Goal: Task Accomplishment & Management: Use online tool/utility

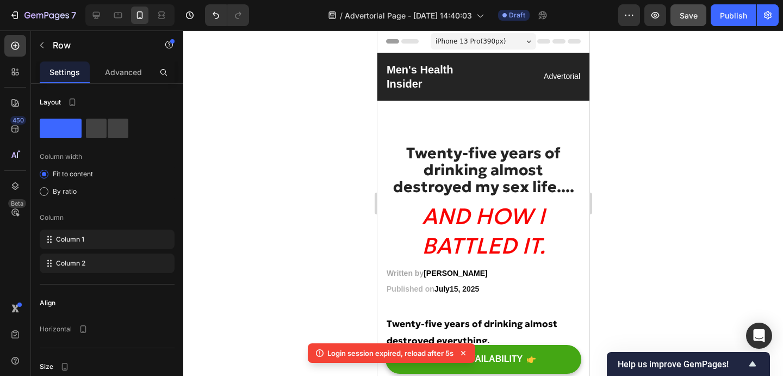
click at [685, 11] on span "Save" at bounding box center [688, 15] width 18 height 9
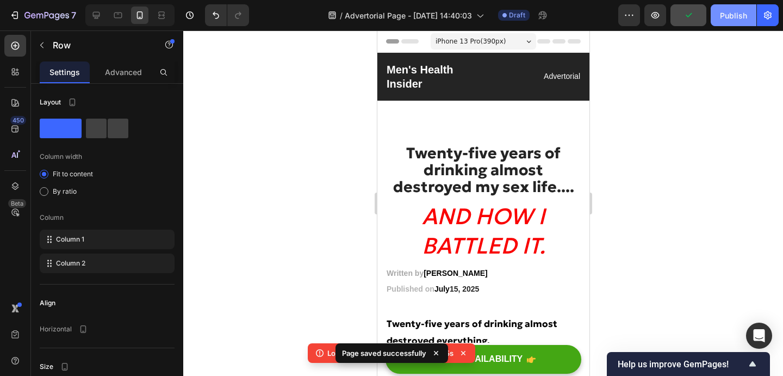
click at [729, 13] on div "Publish" at bounding box center [733, 15] width 27 height 11
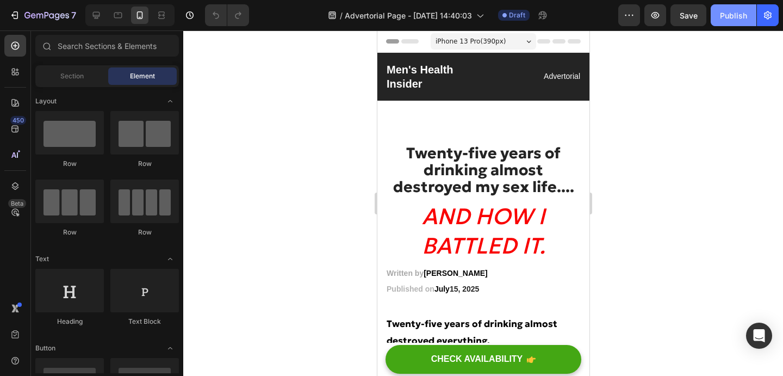
click at [721, 22] on button "Publish" at bounding box center [733, 15] width 46 height 22
click at [96, 10] on icon at bounding box center [96, 15] width 11 height 11
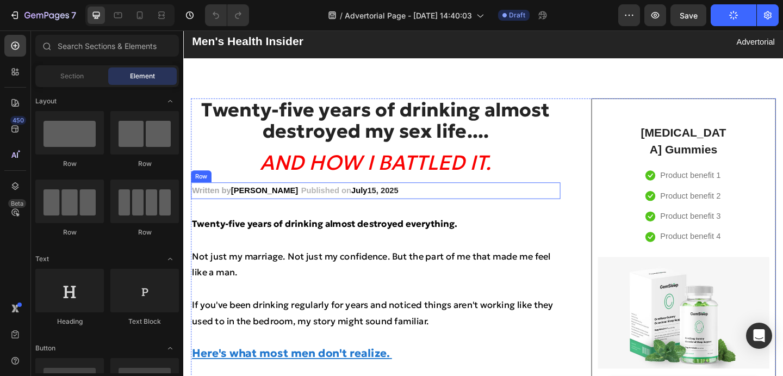
scroll to position [29, 0]
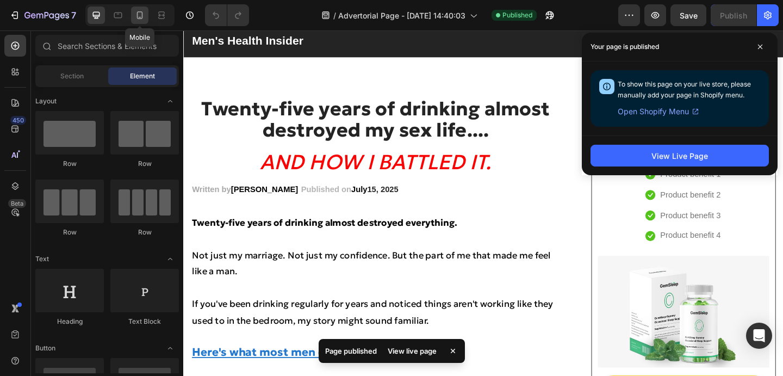
click at [135, 11] on icon at bounding box center [139, 15] width 11 height 11
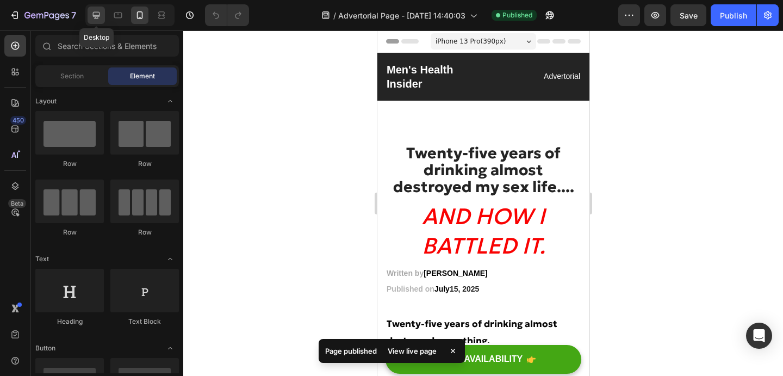
click at [102, 21] on div at bounding box center [96, 15] width 17 height 17
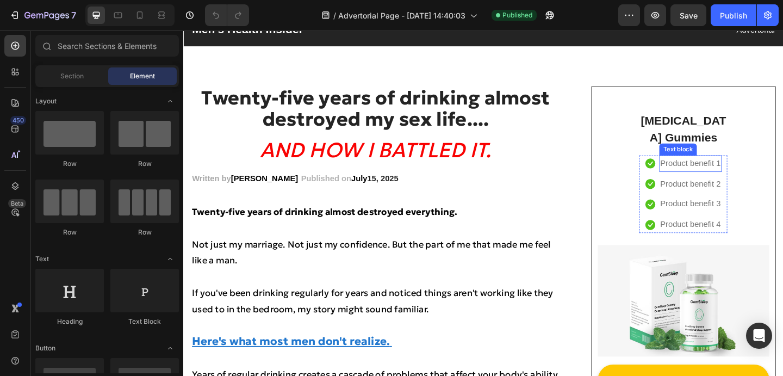
scroll to position [39, 0]
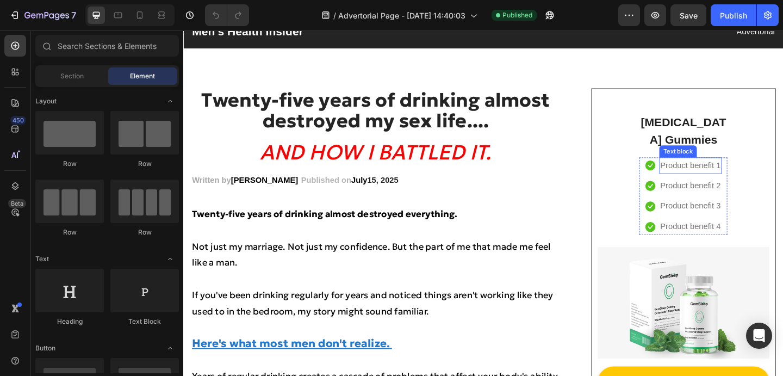
click at [732, 171] on p "Product benefit 1" at bounding box center [735, 178] width 66 height 16
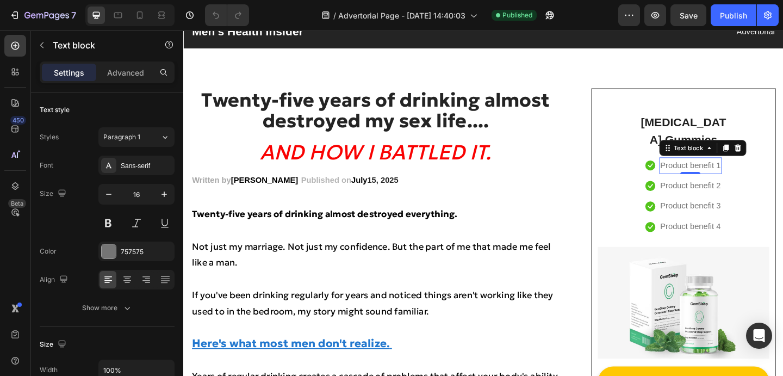
click at [717, 178] on p "Product benefit 1" at bounding box center [735, 178] width 66 height 16
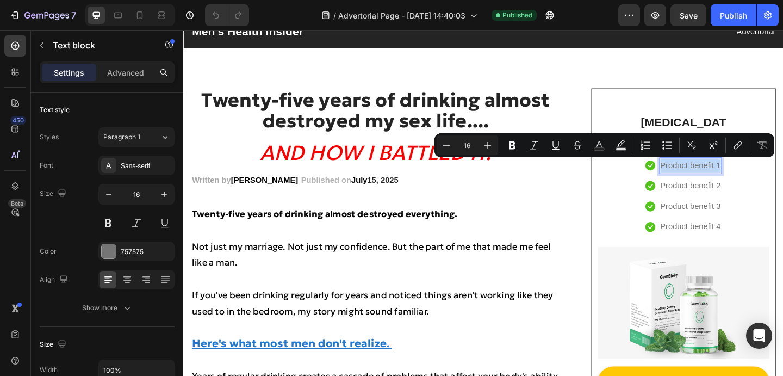
drag, startPoint x: 701, startPoint y: 176, endPoint x: 763, endPoint y: 180, distance: 62.1
click at [763, 180] on p "Product benefit 1" at bounding box center [735, 178] width 66 height 16
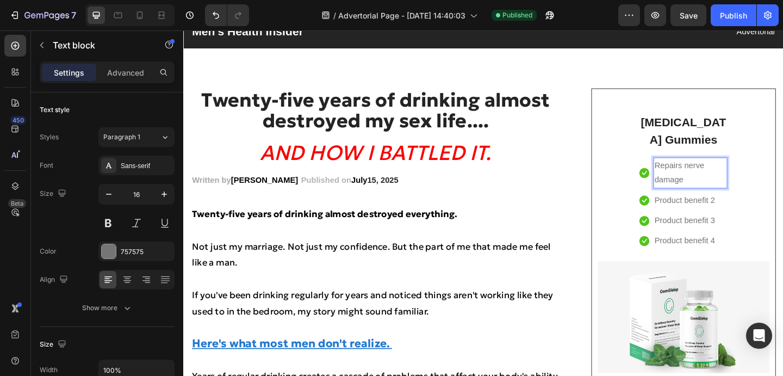
click at [762, 179] on p "Repairs nerve damage" at bounding box center [734, 186] width 78 height 32
click at [720, 216] on p "Product benefit 2" at bounding box center [728, 216] width 66 height 16
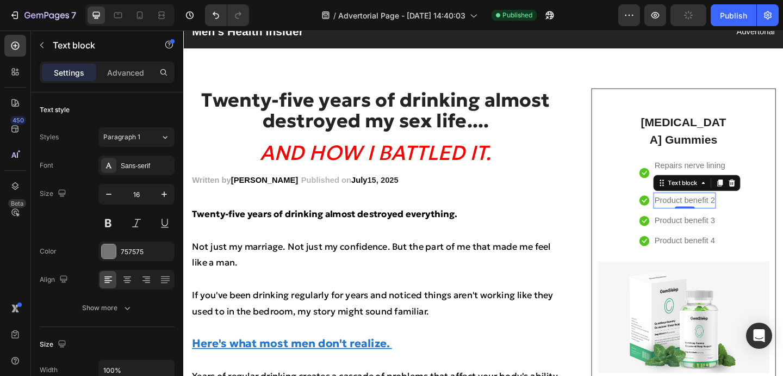
click at [701, 215] on p "Product benefit 2" at bounding box center [728, 216] width 66 height 16
drag, startPoint x: 696, startPoint y: 215, endPoint x: 760, endPoint y: 212, distance: 63.7
click at [760, 212] on p "Product benefit 2" at bounding box center [728, 216] width 66 height 16
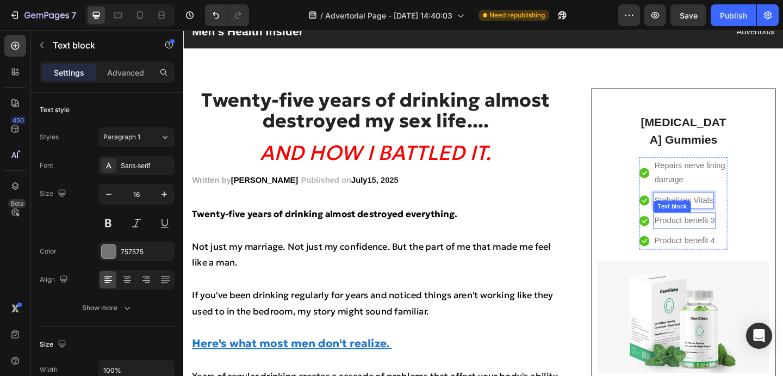
click at [727, 239] on p "Product benefit 3" at bounding box center [728, 237] width 66 height 16
click at [702, 238] on p "Product benefit 3" at bounding box center [728, 237] width 66 height 16
drag, startPoint x: 698, startPoint y: 238, endPoint x: 748, endPoint y: 237, distance: 50.0
click at [748, 237] on p "Product benefit 3" at bounding box center [728, 237] width 66 height 16
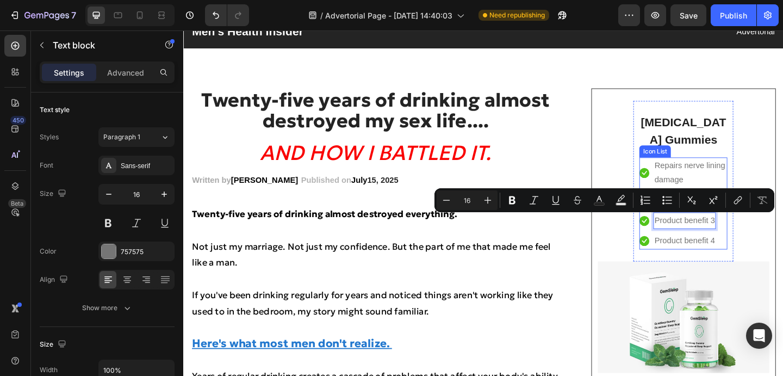
drag, startPoint x: 763, startPoint y: 235, endPoint x: 690, endPoint y: 242, distance: 73.2
click at [690, 242] on li "Icon Product benefit 3 Text block 0" at bounding box center [727, 237] width 96 height 18
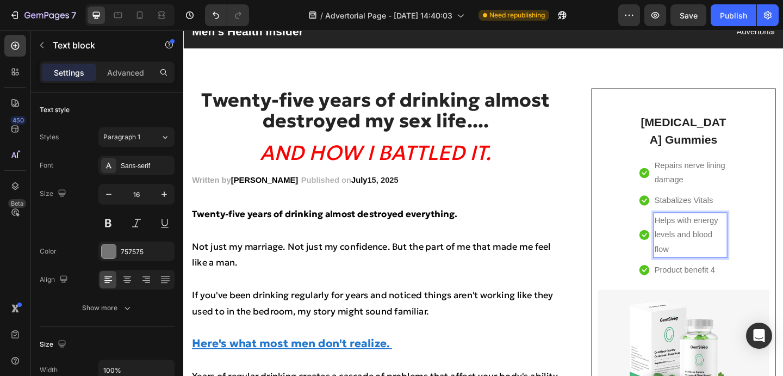
click at [716, 284] on p "Product benefit 4" at bounding box center [728, 291] width 66 height 16
click at [705, 289] on p "Product benefit 4" at bounding box center [728, 291] width 66 height 16
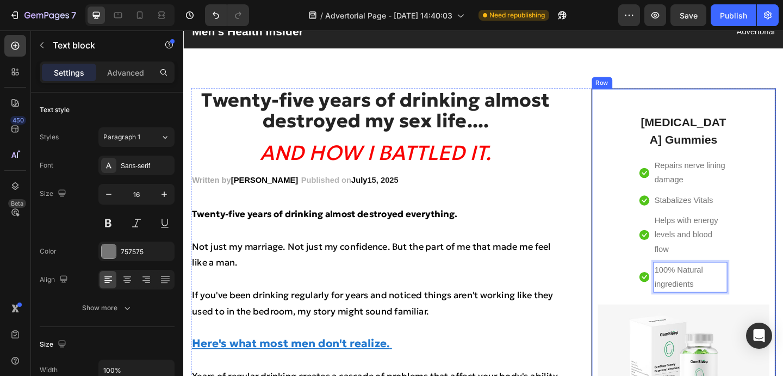
click at [782, 236] on div "[MEDICAL_DATA] Gummies Heading Icon Repairs nerve lining damage Text block Icon…" at bounding box center [727, 310] width 186 height 407
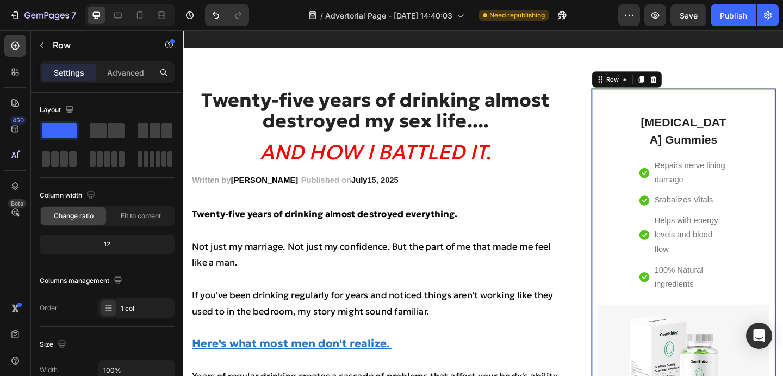
scroll to position [217, 0]
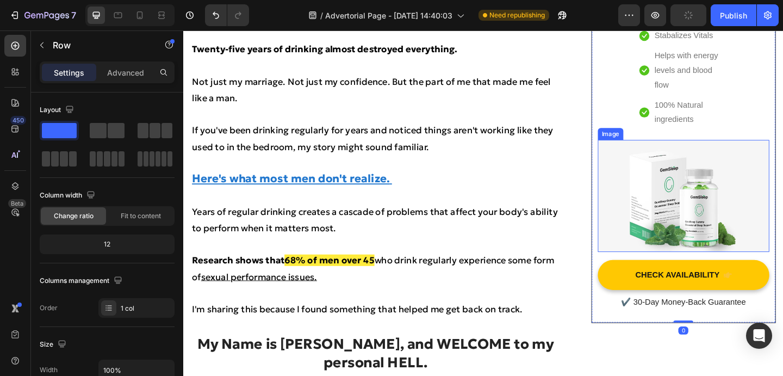
click at [734, 253] on img at bounding box center [727, 209] width 186 height 121
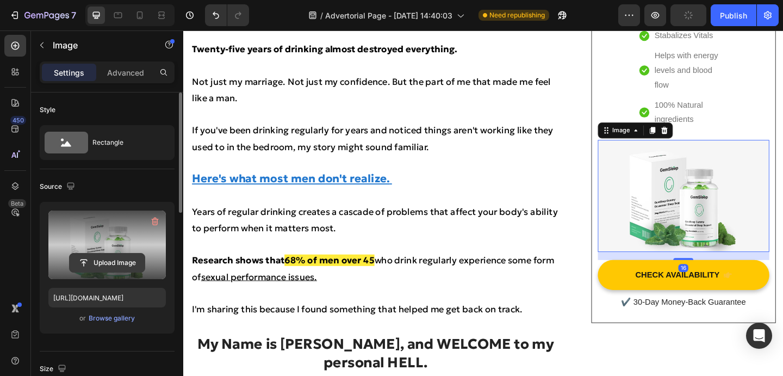
click at [101, 263] on input "file" at bounding box center [107, 262] width 75 height 18
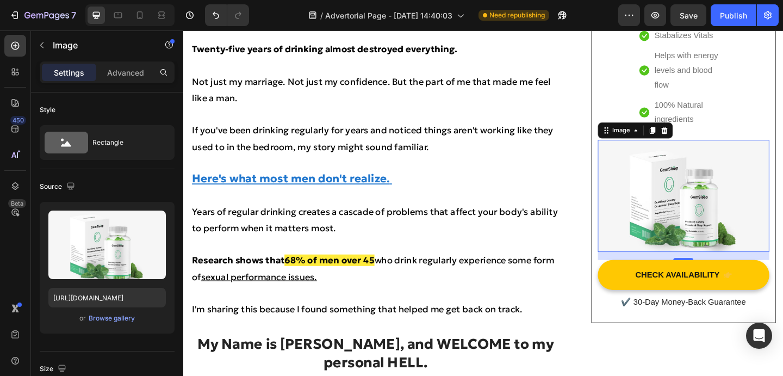
drag, startPoint x: 699, startPoint y: 221, endPoint x: 190, endPoint y: 236, distance: 509.0
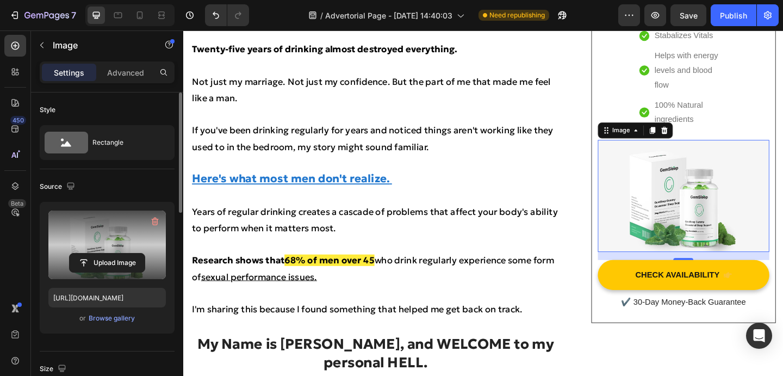
click at [90, 264] on input "file" at bounding box center [107, 262] width 75 height 18
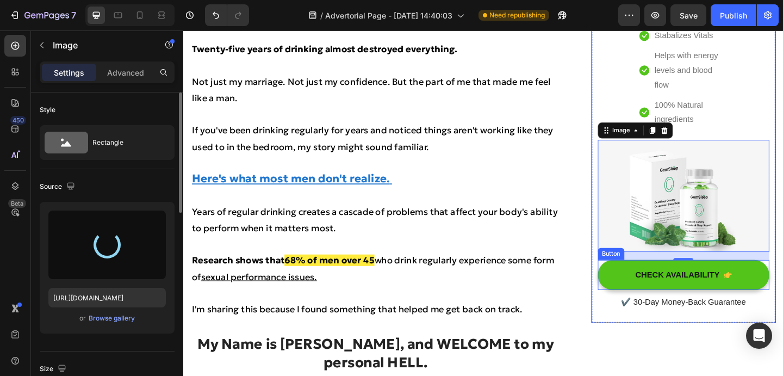
click at [659, 302] on button "CHECK AVAILABILITY" at bounding box center [727, 296] width 186 height 33
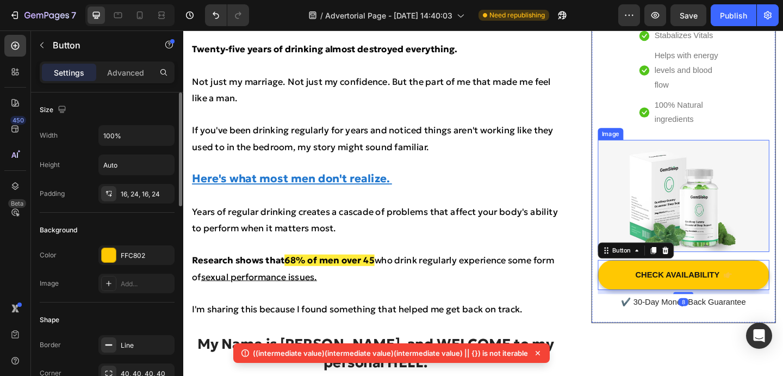
click at [663, 177] on img at bounding box center [727, 209] width 186 height 121
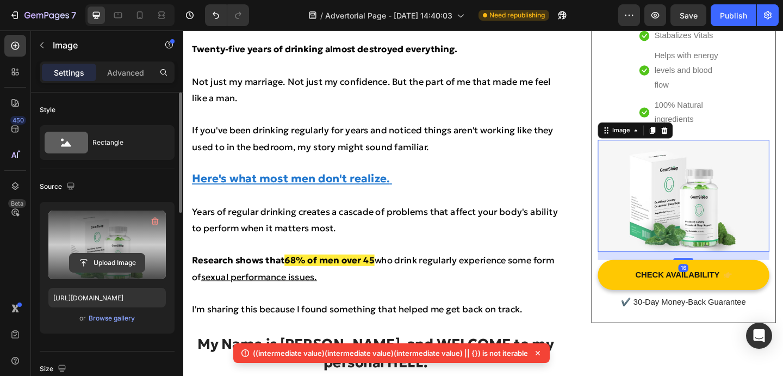
click at [111, 260] on input "file" at bounding box center [107, 262] width 75 height 18
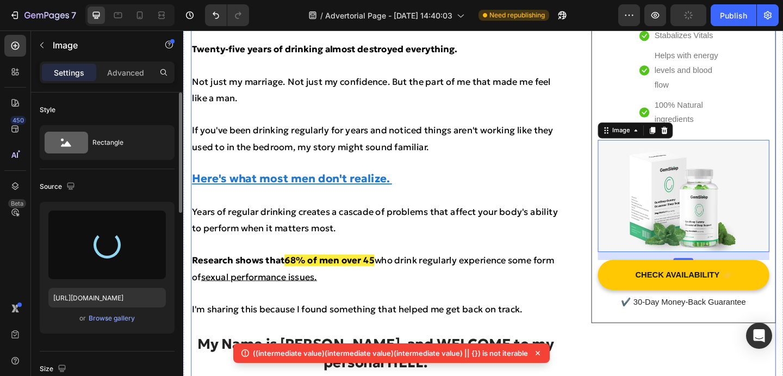
type input "[URL][DOMAIN_NAME]"
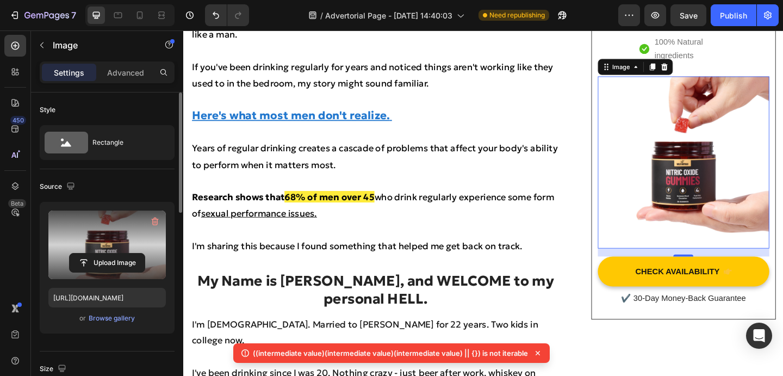
scroll to position [308, 0]
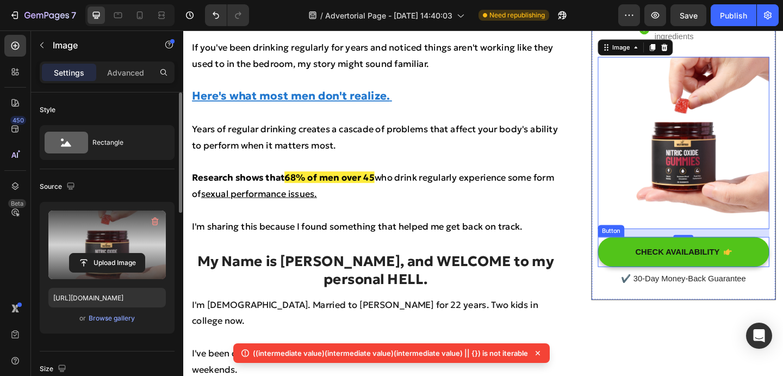
click at [650, 268] on button "CHECK AVAILABILITY" at bounding box center [727, 271] width 186 height 33
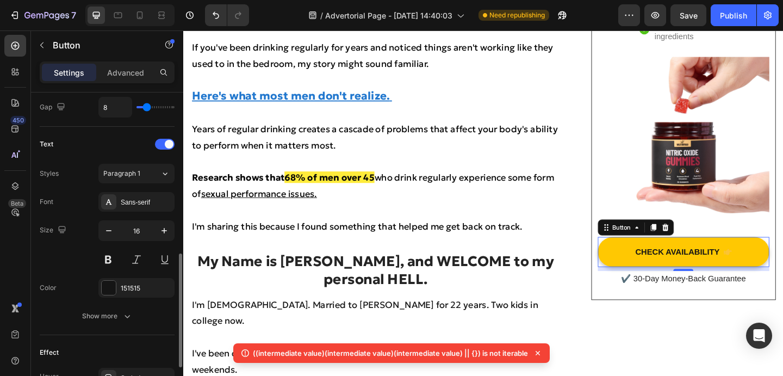
scroll to position [551, 0]
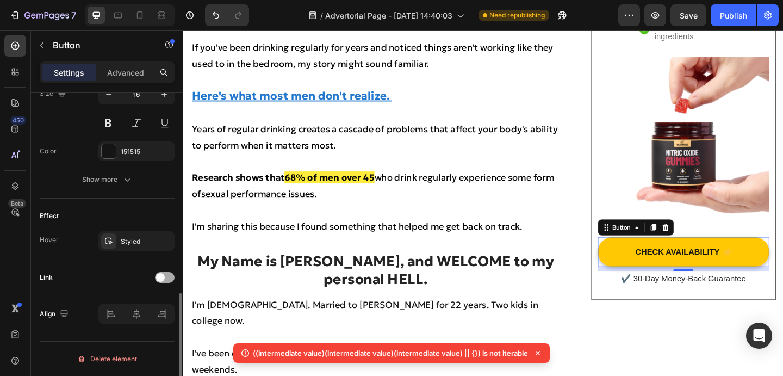
click at [160, 279] on span at bounding box center [160, 277] width 9 height 9
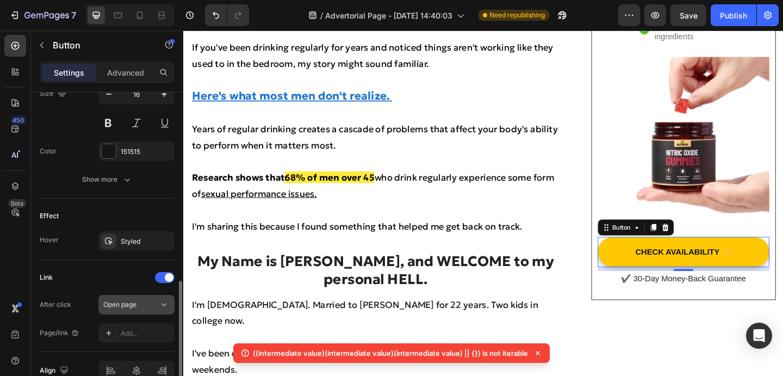
click at [145, 308] on div "Open page" at bounding box center [130, 304] width 55 height 10
click at [130, 328] on div "Add..." at bounding box center [146, 333] width 51 height 10
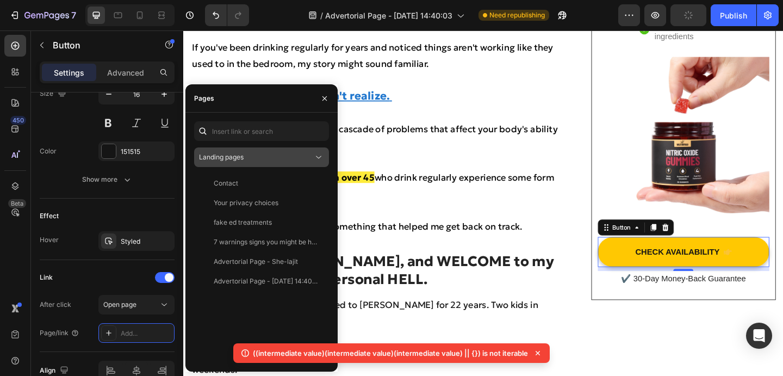
click at [265, 157] on div "Landing pages" at bounding box center [256, 157] width 114 height 10
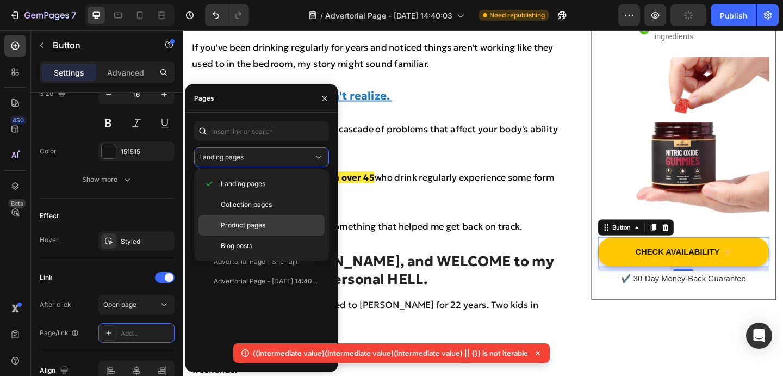
click at [253, 220] on div "Product pages" at bounding box center [261, 225] width 126 height 21
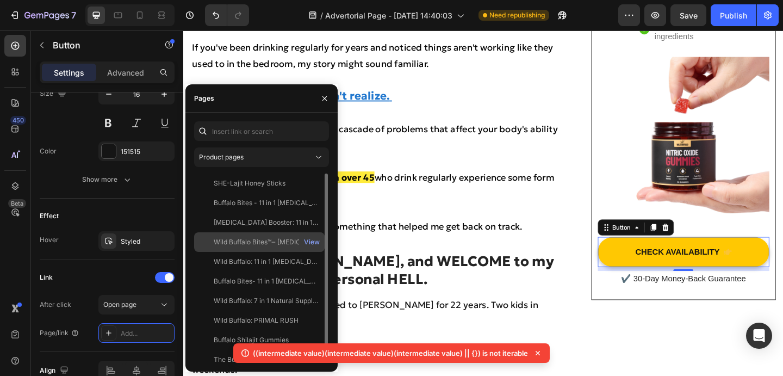
click at [282, 238] on div "Wild Buffalo Bites™‒ [MEDICAL_DATA] Gummies" at bounding box center [266, 242] width 104 height 10
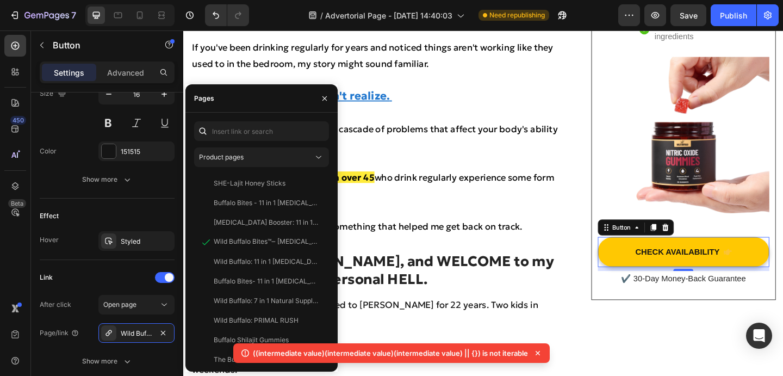
click at [544, 352] on div "((intermediate value)(intermediate value)(intermediate value) || {}) is not ite…" at bounding box center [391, 353] width 316 height 20
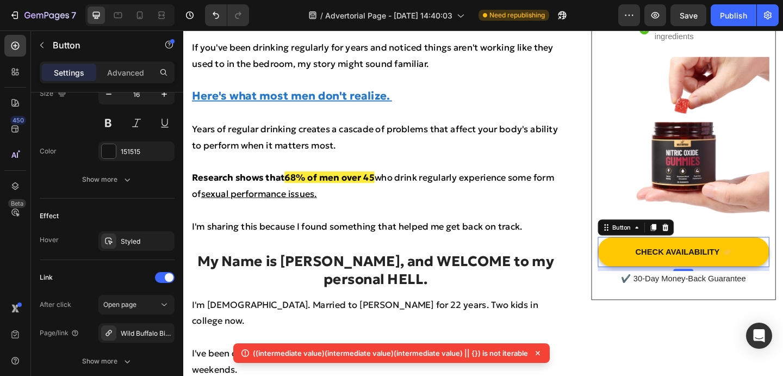
click at [539, 352] on icon at bounding box center [537, 352] width 11 height 11
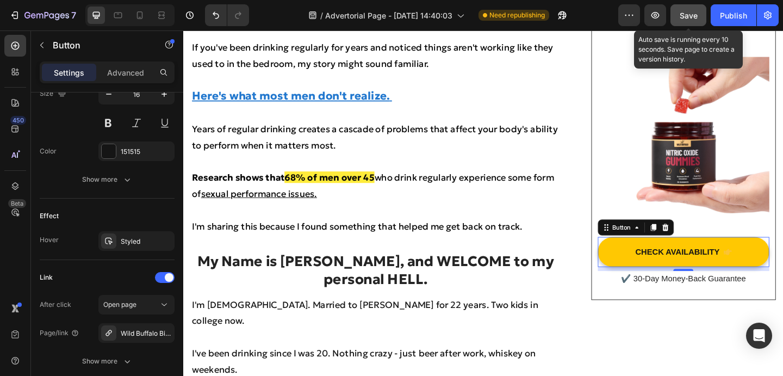
click at [677, 24] on button "Save" at bounding box center [688, 15] width 36 height 22
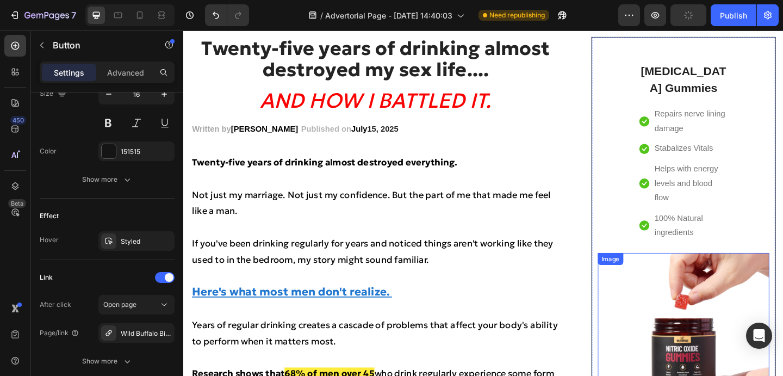
scroll to position [92, 0]
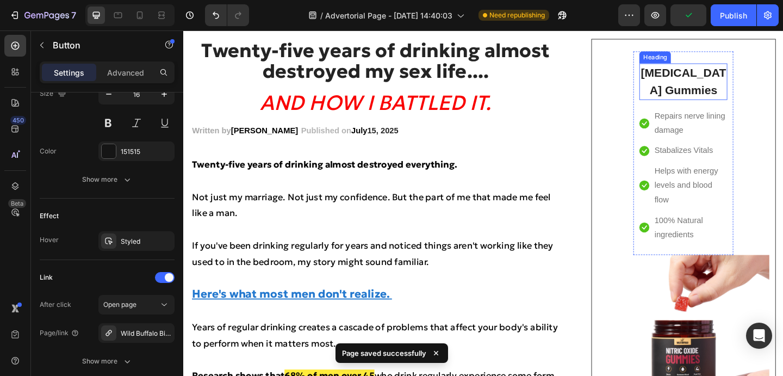
click at [744, 82] on h2 "[MEDICAL_DATA] Gummies" at bounding box center [727, 86] width 96 height 40
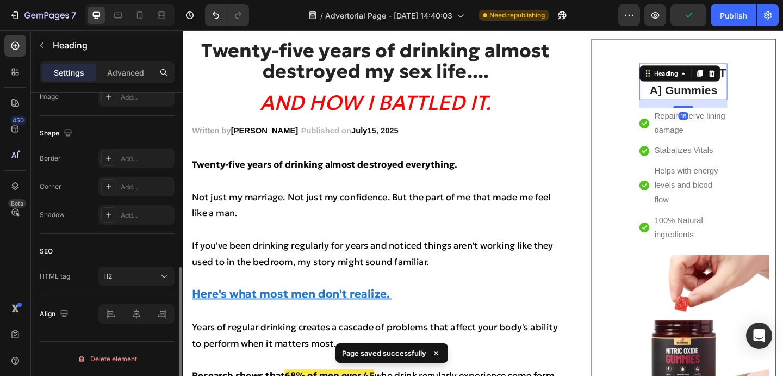
scroll to position [0, 0]
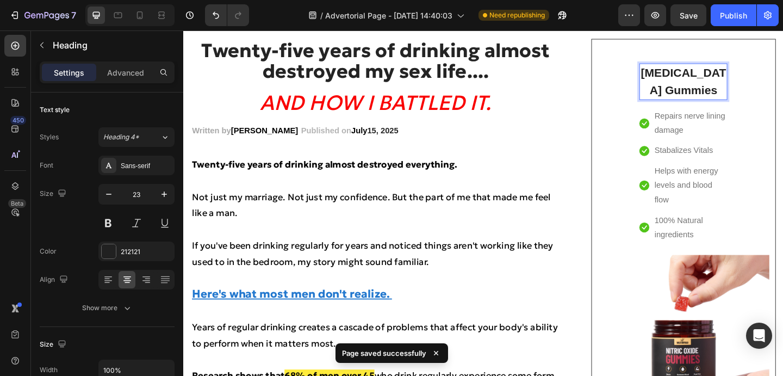
click at [769, 91] on h2 "[MEDICAL_DATA] Gummies" at bounding box center [727, 86] width 96 height 40
click at [692, 73] on p "[MEDICAL_DATA] Gummies" at bounding box center [726, 86] width 93 height 38
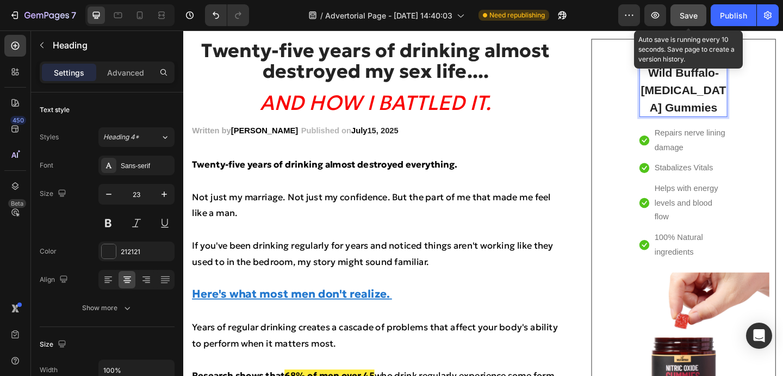
click at [700, 11] on button "Save" at bounding box center [688, 15] width 36 height 22
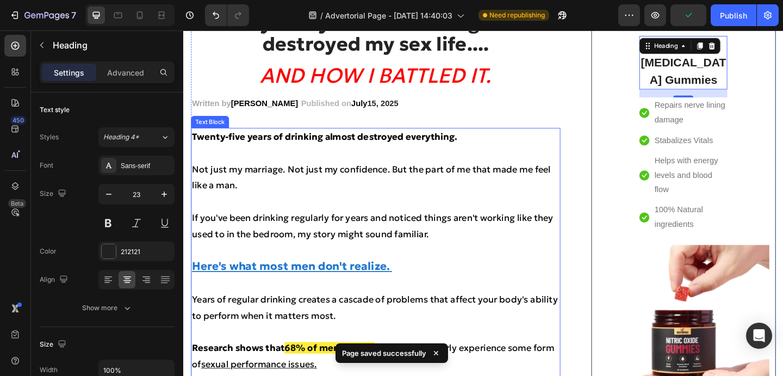
scroll to position [123, 0]
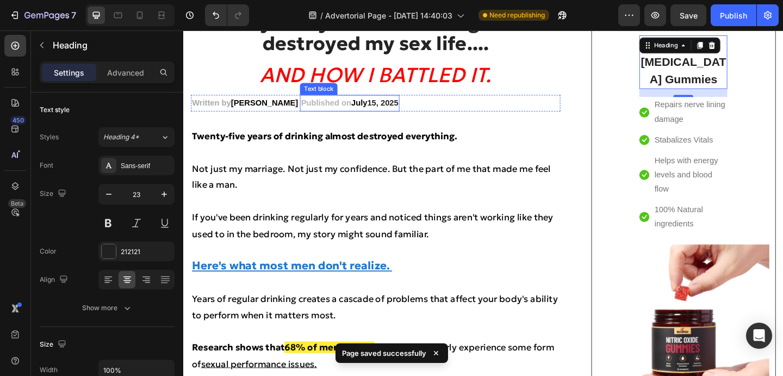
click at [311, 108] on strong "Published on" at bounding box center [338, 108] width 54 height 9
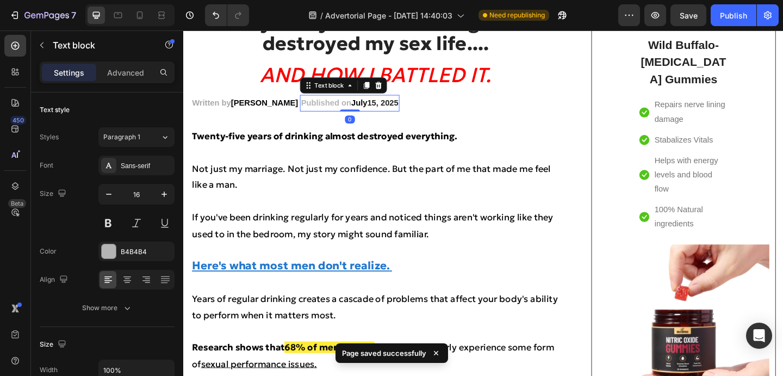
click at [311, 109] on strong "Published on" at bounding box center [338, 108] width 54 height 9
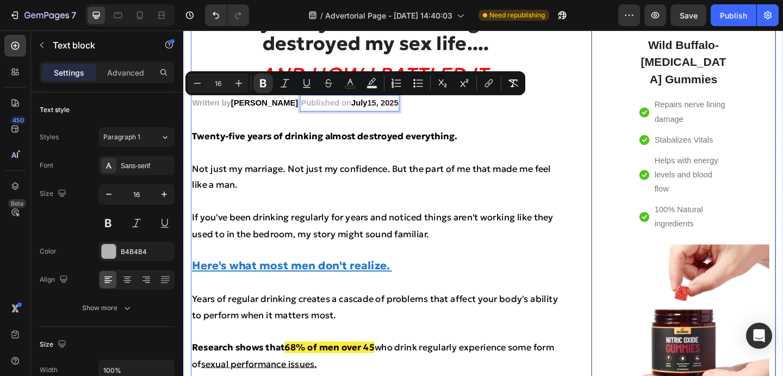
drag, startPoint x: 319, startPoint y: 104, endPoint x: 221, endPoint y: 122, distance: 98.9
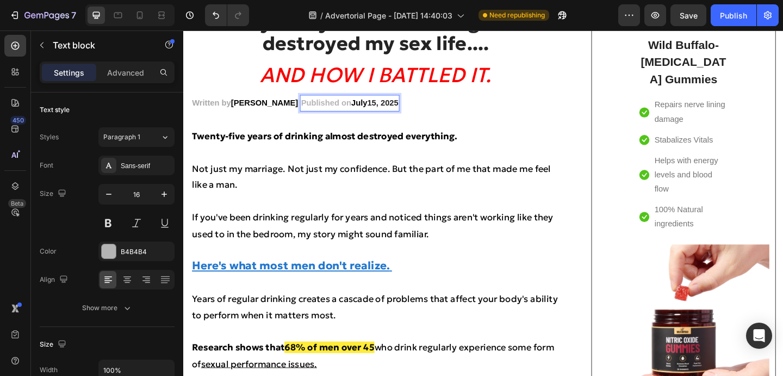
click at [311, 107] on strong "Published on" at bounding box center [338, 108] width 54 height 9
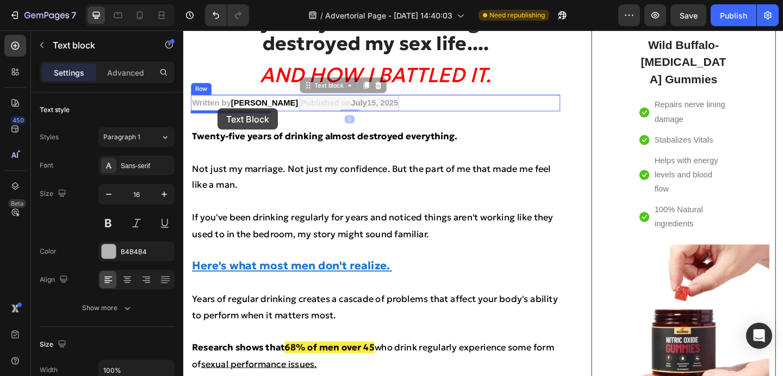
drag, startPoint x: 302, startPoint y: 108, endPoint x: 220, endPoint y: 115, distance: 81.9
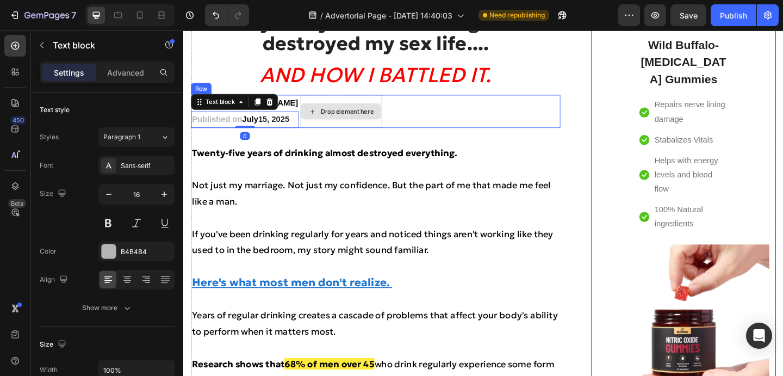
click at [382, 121] on div "Drop element here" at bounding box center [361, 118] width 58 height 9
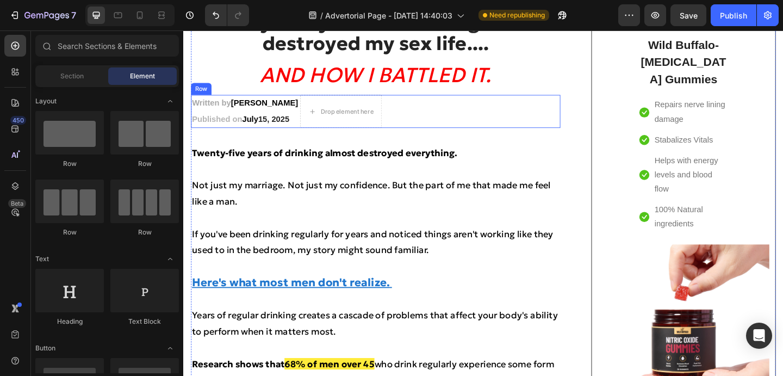
click at [417, 107] on div "Written by [PERSON_NAME] Text block Published on [DATE] Text block Drop element…" at bounding box center [392, 119] width 402 height 36
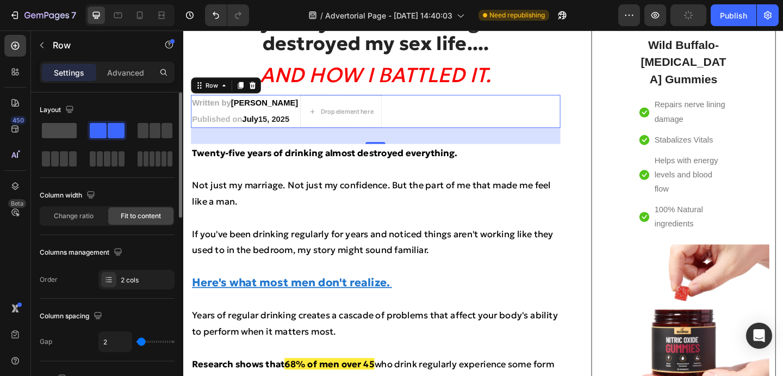
click at [64, 132] on span at bounding box center [59, 130] width 35 height 15
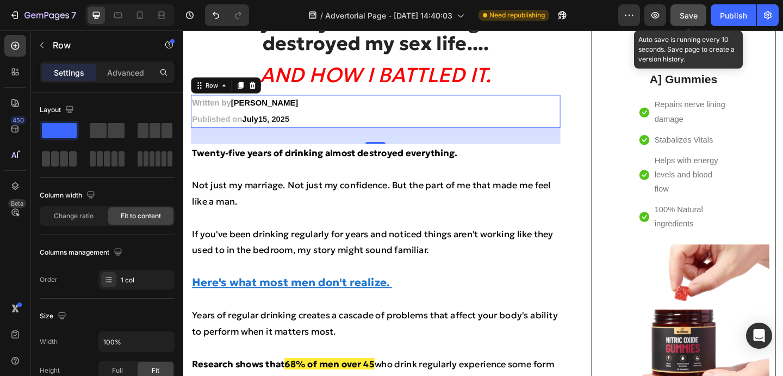
click at [678, 16] on button "Save" at bounding box center [688, 15] width 36 height 22
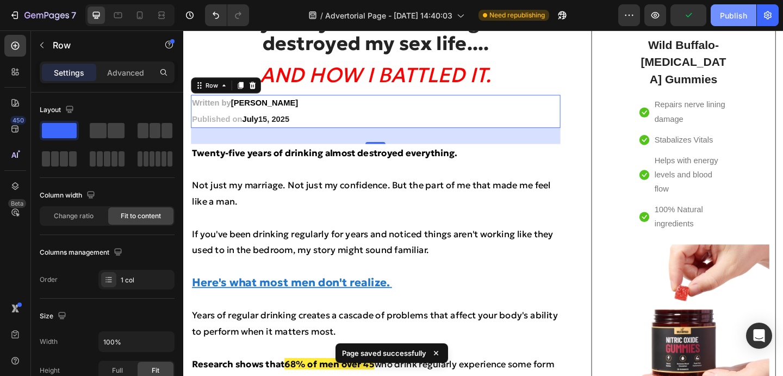
click at [724, 20] on div "Publish" at bounding box center [733, 15] width 27 height 11
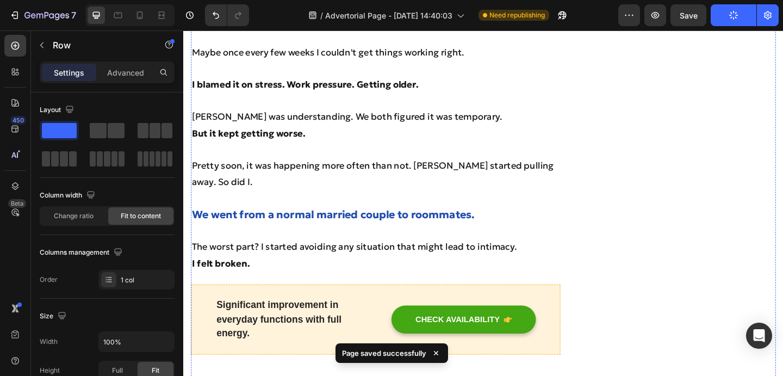
scroll to position [991, 0]
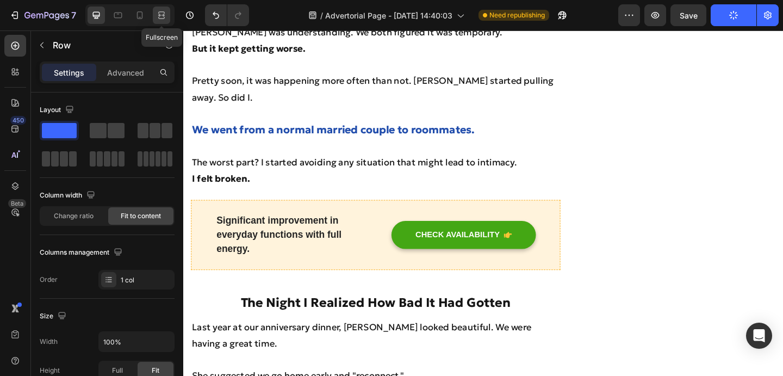
click at [158, 8] on div at bounding box center [161, 15] width 17 height 17
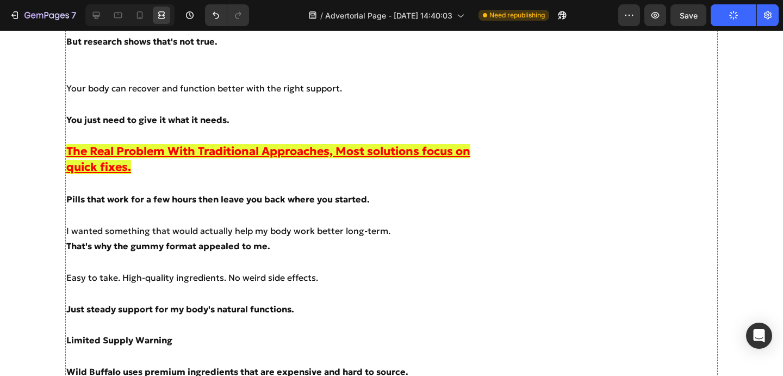
scroll to position [2934, 0]
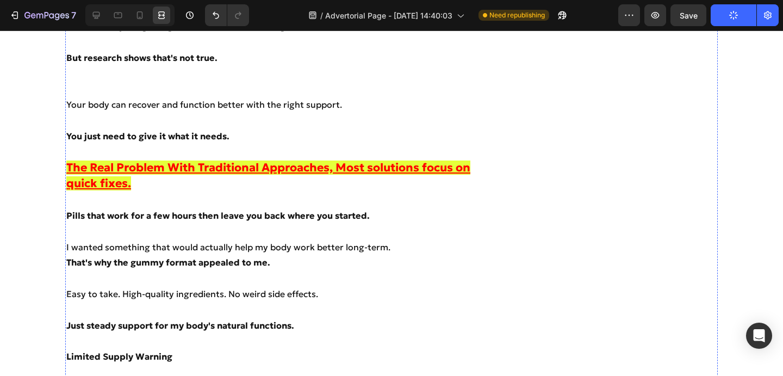
click at [97, 19] on icon at bounding box center [96, 15] width 11 height 11
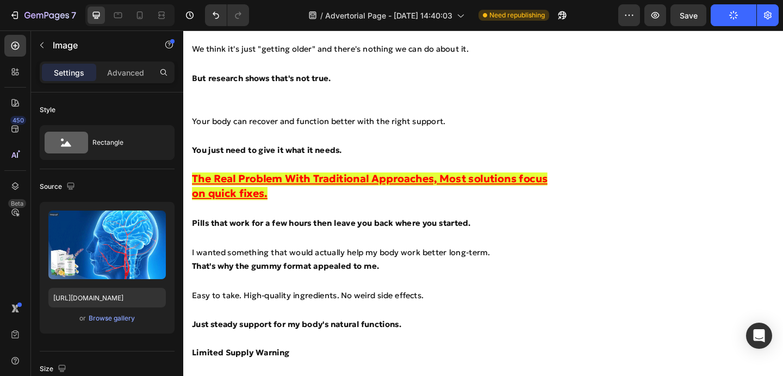
scroll to position [2911, 0]
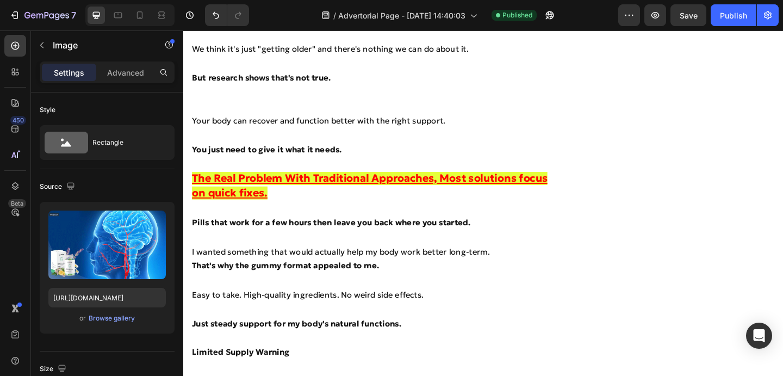
click at [143, 24] on div at bounding box center [129, 15] width 89 height 22
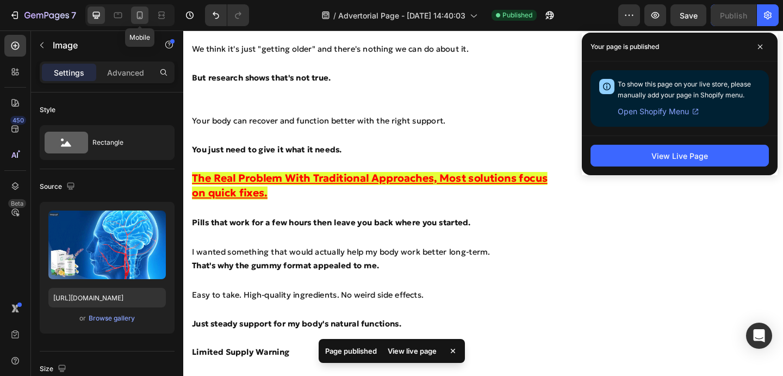
click at [143, 22] on div at bounding box center [139, 15] width 17 height 17
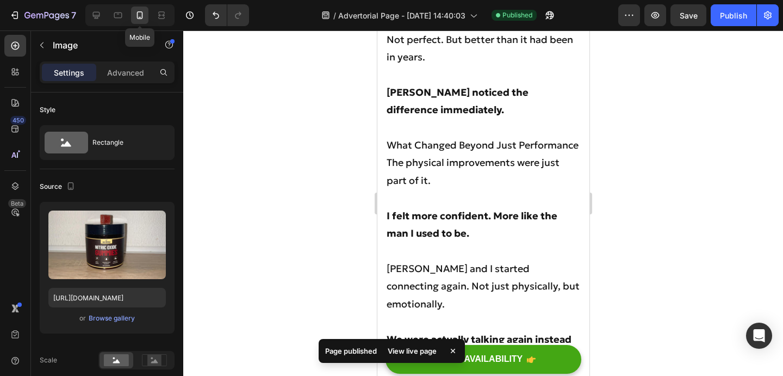
scroll to position [3449, 0]
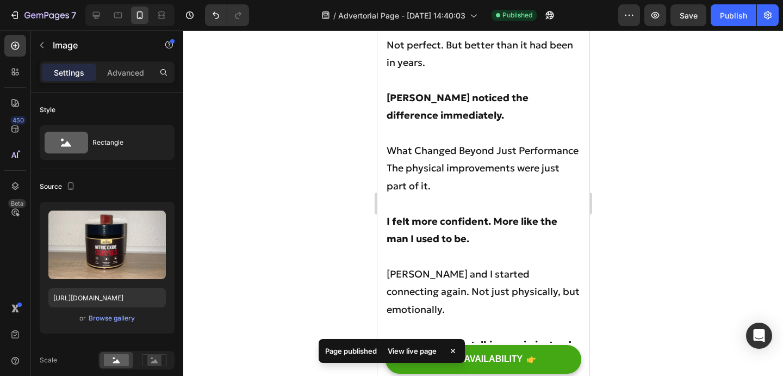
click at [105, 15] on div at bounding box center [129, 15] width 89 height 22
click at [99, 18] on icon at bounding box center [96, 15] width 11 height 11
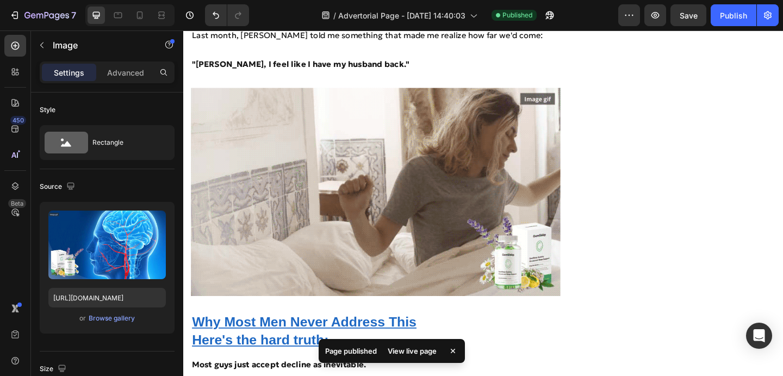
scroll to position [2975, 0]
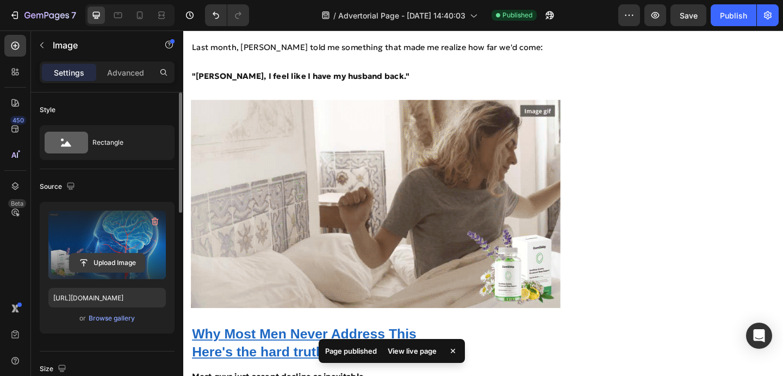
click at [111, 262] on input "file" at bounding box center [107, 262] width 75 height 18
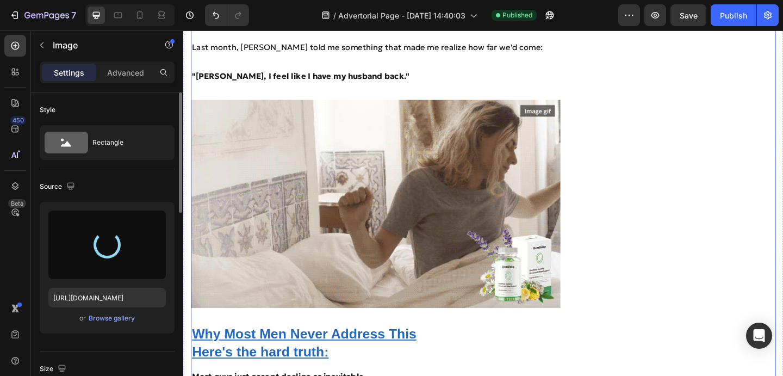
type input "[URL][DOMAIN_NAME]"
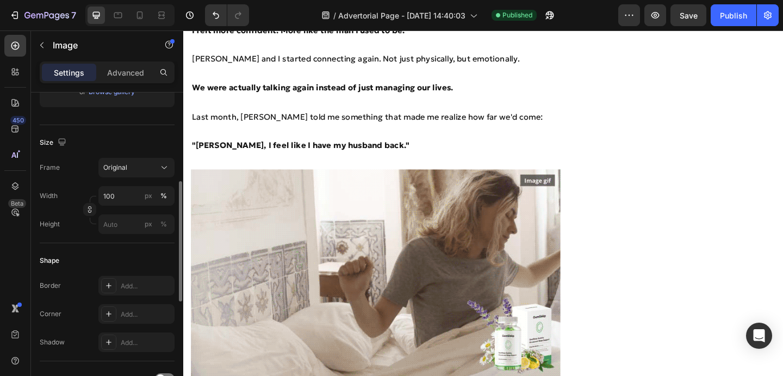
scroll to position [228, 0]
click at [122, 192] on input "100" at bounding box center [136, 194] width 76 height 20
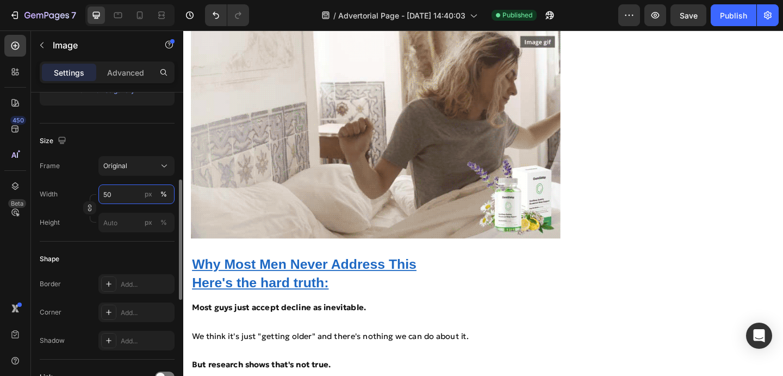
type input "5"
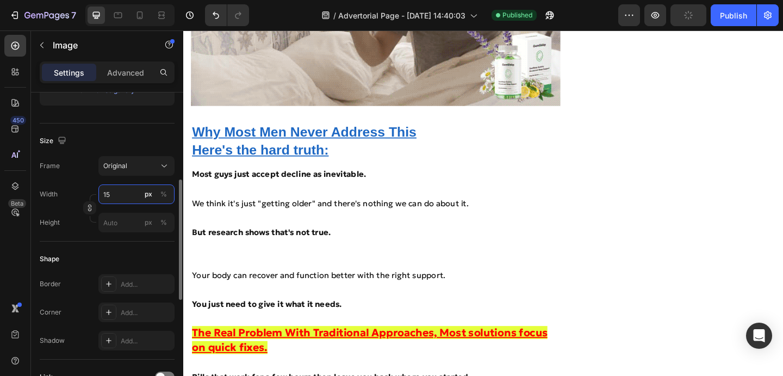
type input "1"
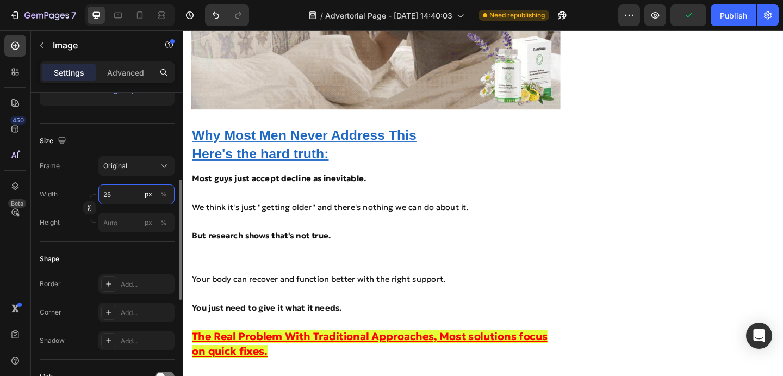
type input "2"
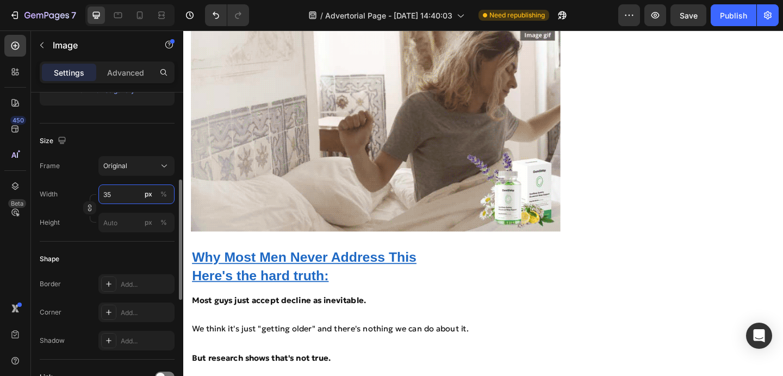
type input "3"
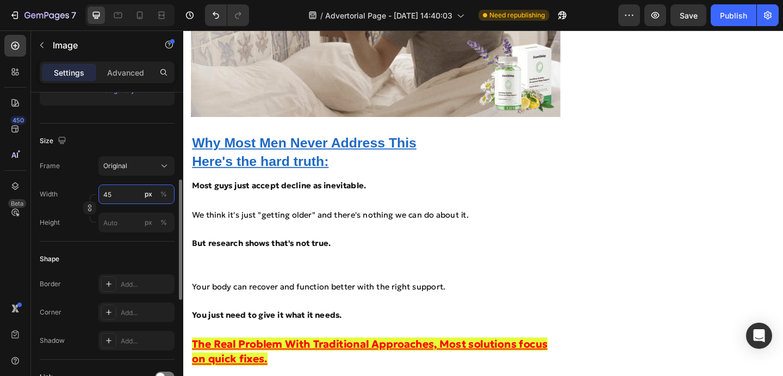
type input "4"
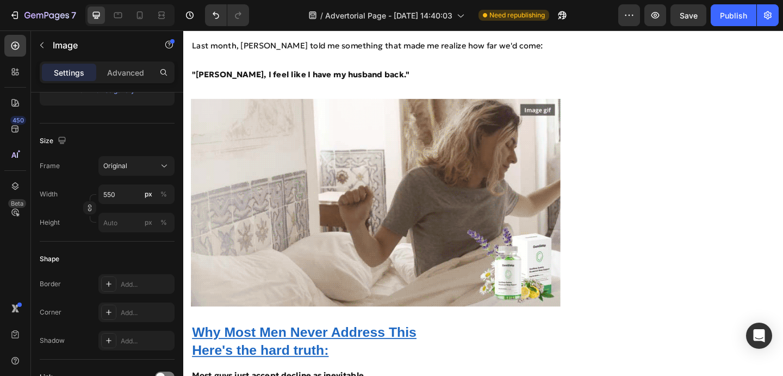
click at [151, 2] on div "7 Version history / Advertorial Page - [DATE] 14:40:03 Need republishing Previe…" at bounding box center [391, 15] width 783 height 31
click at [159, 17] on icon at bounding box center [161, 18] width 7 height 2
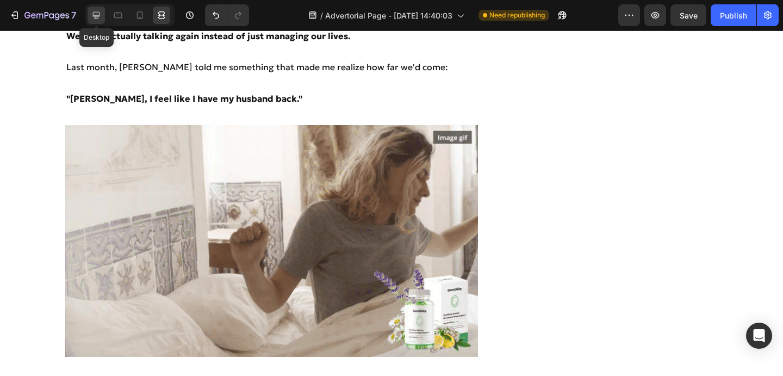
click at [93, 15] on icon at bounding box center [96, 15] width 7 height 7
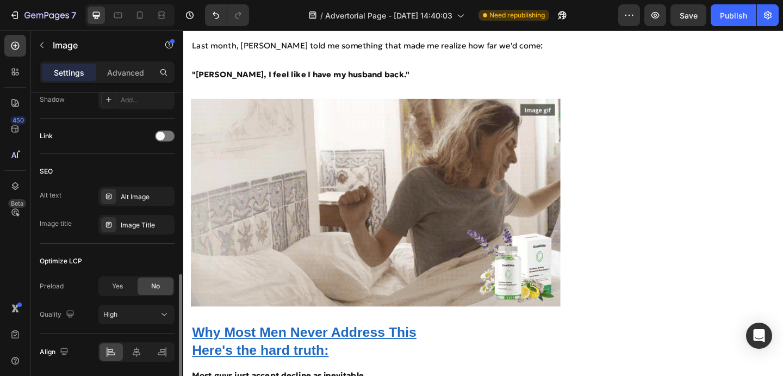
scroll to position [494, 0]
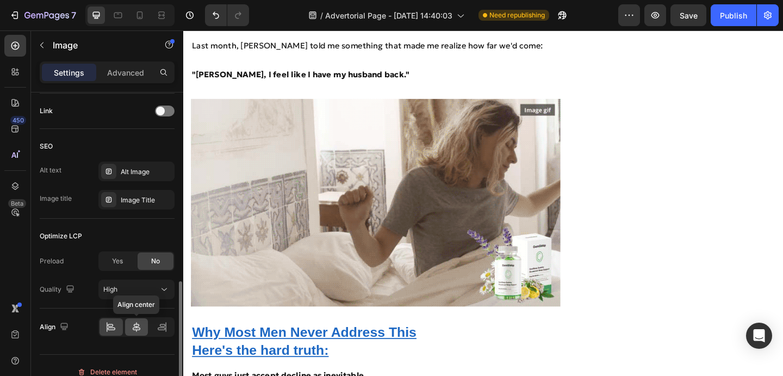
click at [139, 327] on icon at bounding box center [136, 326] width 11 height 11
click at [679, 15] on button "Save" at bounding box center [688, 15] width 36 height 22
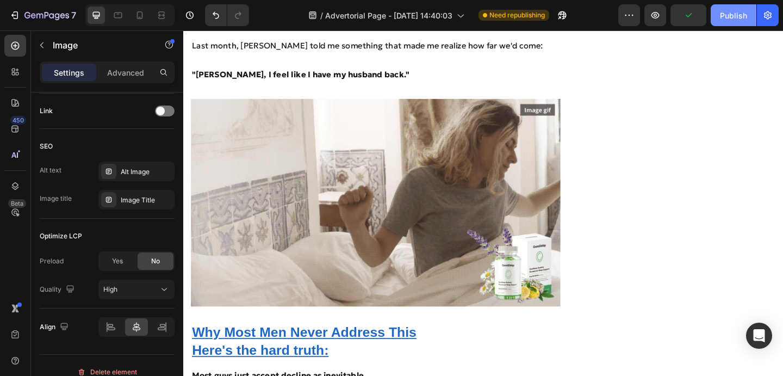
click at [743, 11] on div "Publish" at bounding box center [733, 15] width 27 height 11
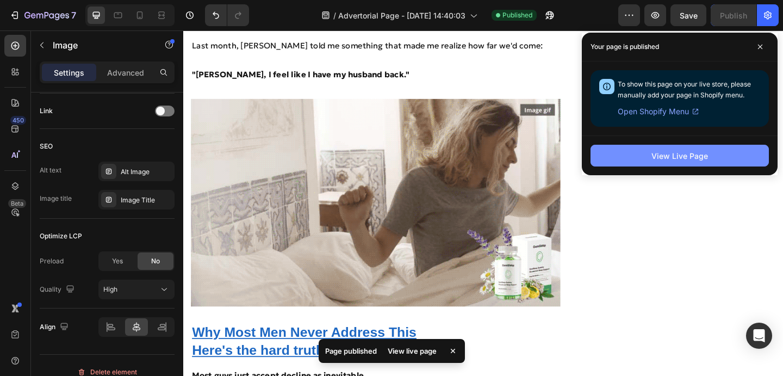
click at [686, 147] on button "View Live Page" at bounding box center [679, 156] width 178 height 22
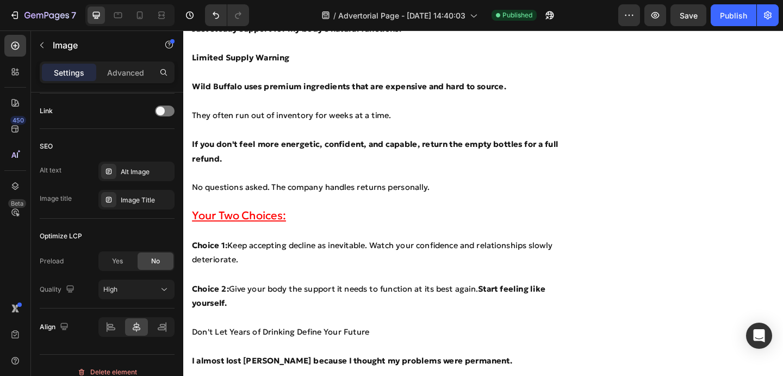
scroll to position [3671, 0]
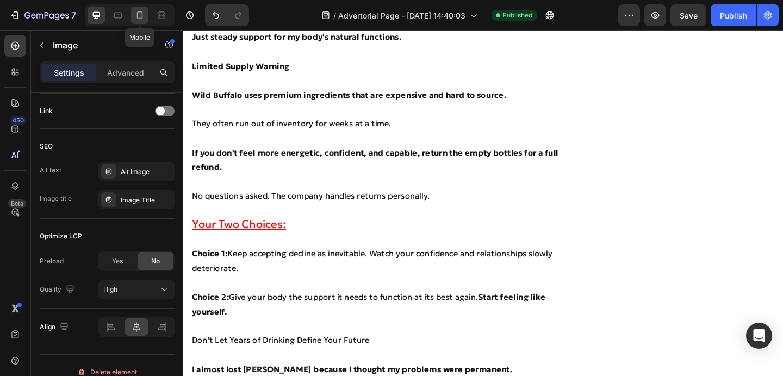
click at [133, 19] on div at bounding box center [139, 15] width 17 height 17
type input "100"
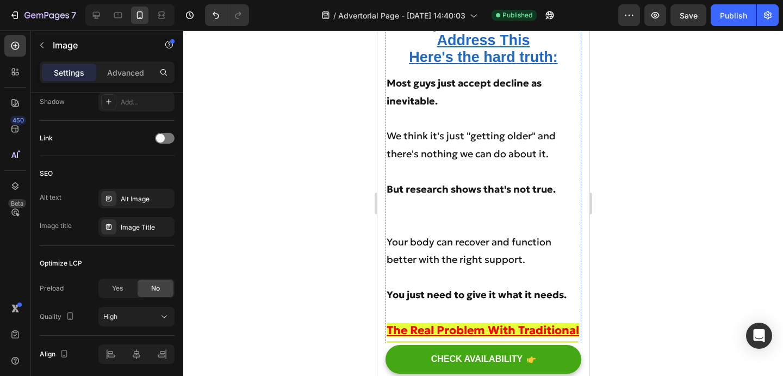
scroll to position [4245, 0]
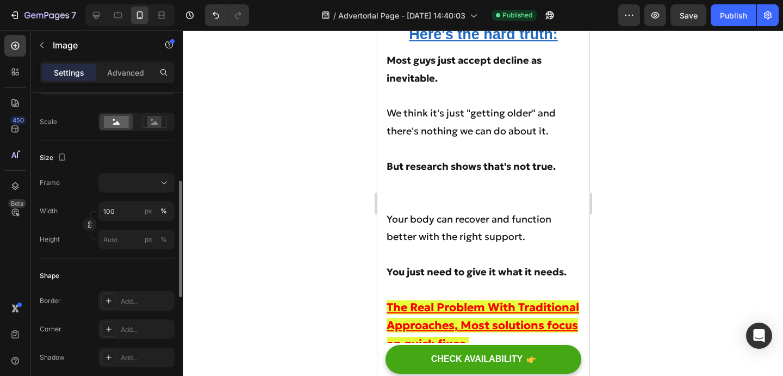
scroll to position [0, 0]
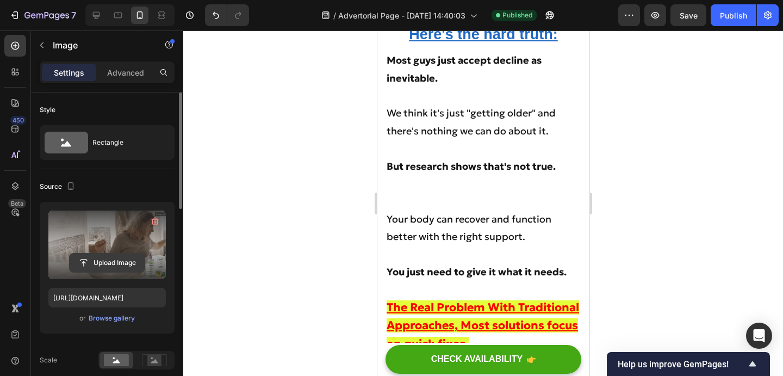
click at [116, 264] on input "file" at bounding box center [107, 262] width 75 height 18
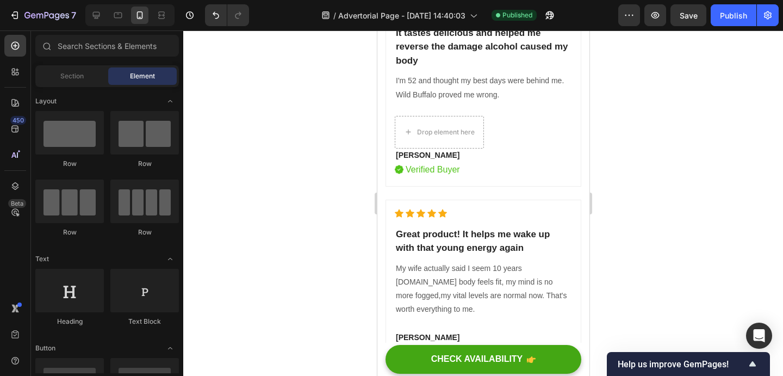
scroll to position [5729, 0]
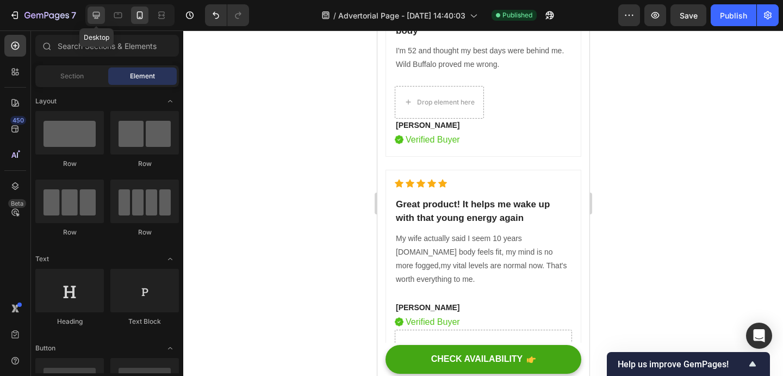
click at [96, 15] on icon at bounding box center [96, 15] width 7 height 7
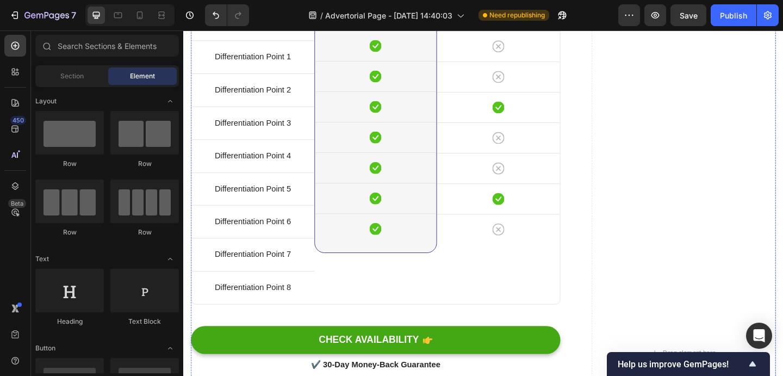
scroll to position [3687, 0]
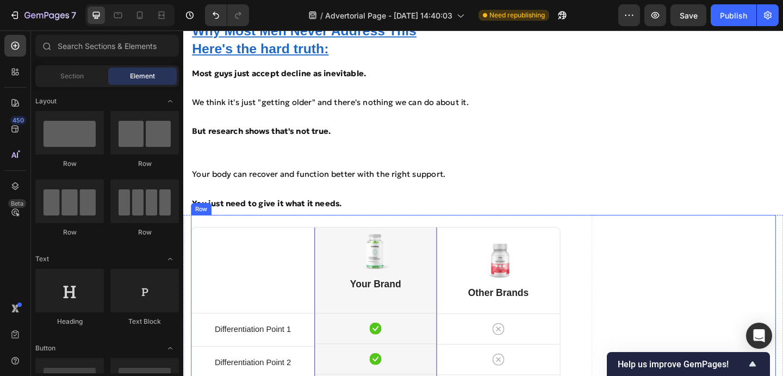
click at [398, 251] on img at bounding box center [391, 270] width 43 height 44
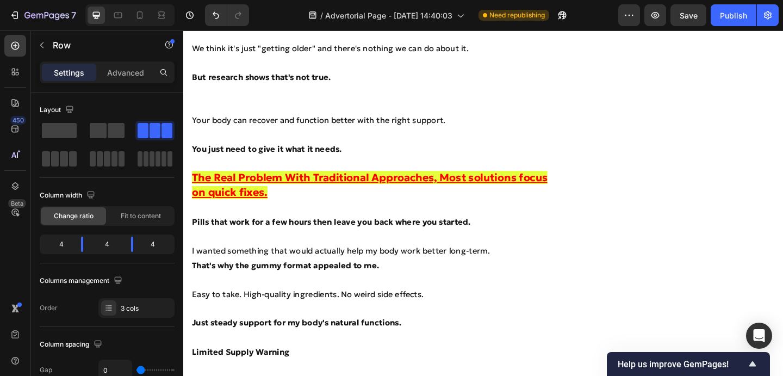
scroll to position [3767, 0]
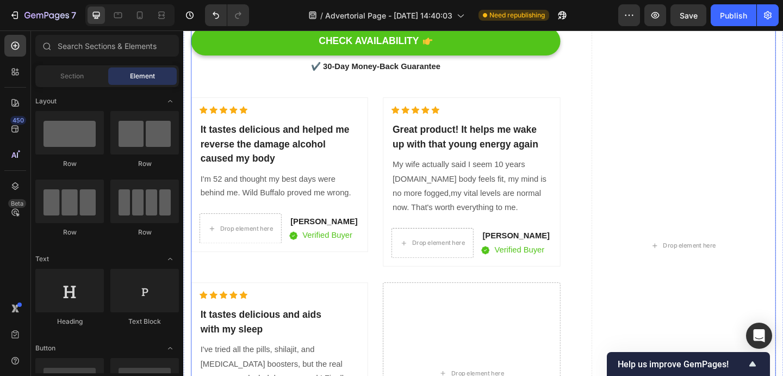
scroll to position [3813, 0]
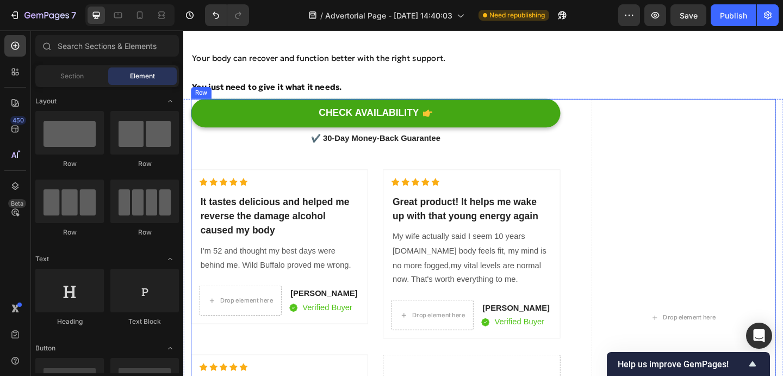
click at [610, 110] on div "CHECK AVAILABILITY Button ✔️ 30-Day Money-Back Guarantee Text block Icon Icon I…" at bounding box center [509, 342] width 636 height 475
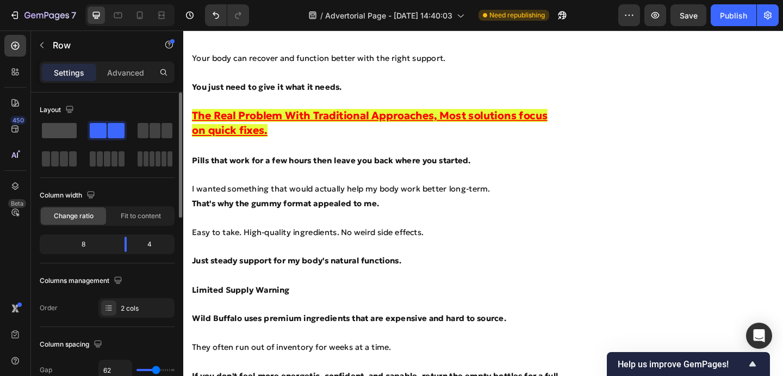
click at [76, 132] on span at bounding box center [59, 130] width 35 height 15
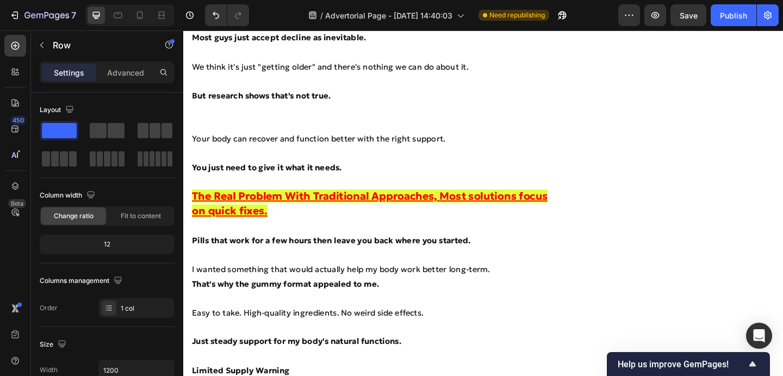
scroll to position [3731, 0]
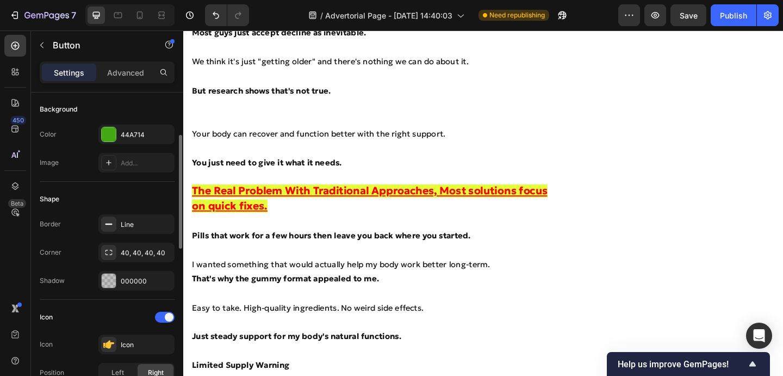
scroll to position [114, 0]
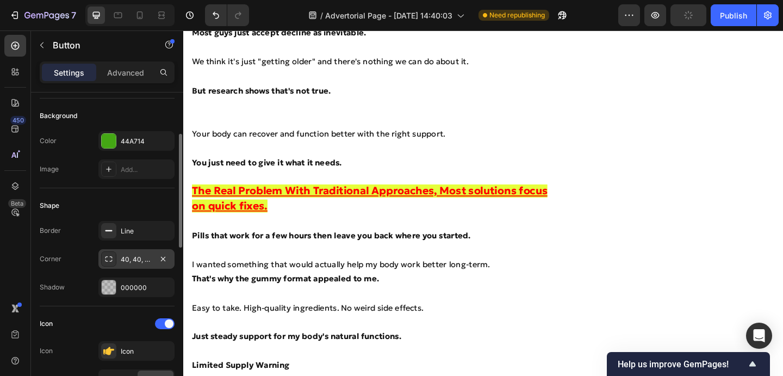
click at [126, 265] on div "40, 40, 40, 40" at bounding box center [136, 259] width 76 height 20
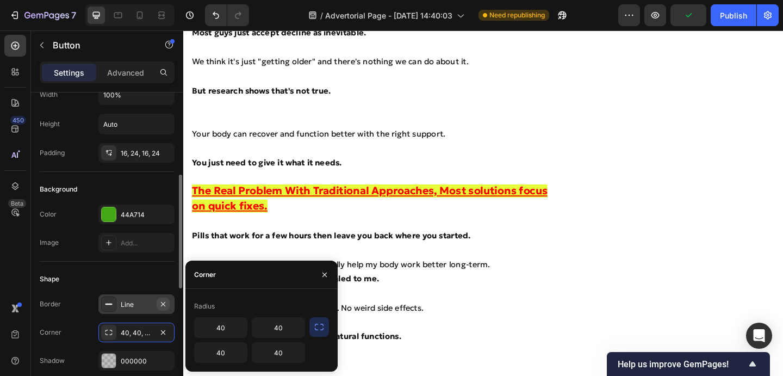
scroll to position [29, 0]
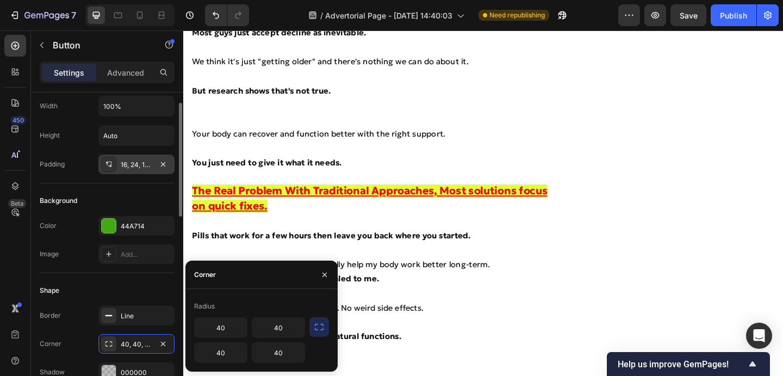
click at [134, 170] on div "16, 24, 16, 24" at bounding box center [136, 164] width 76 height 20
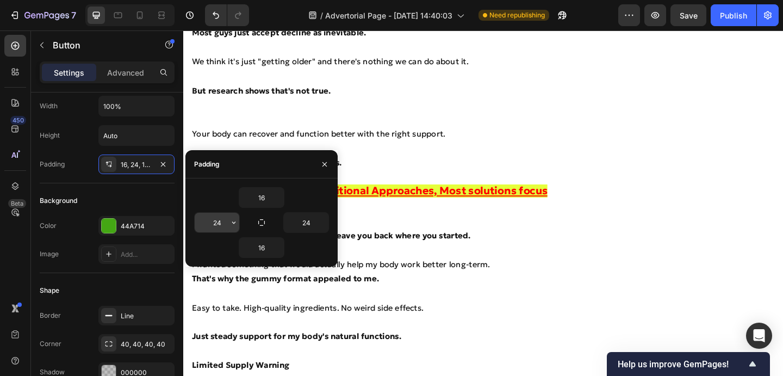
click at [226, 227] on input "24" at bounding box center [217, 223] width 45 height 20
type input "16"
click at [298, 220] on input "24" at bounding box center [306, 223] width 45 height 20
type input "2"
type input "16"
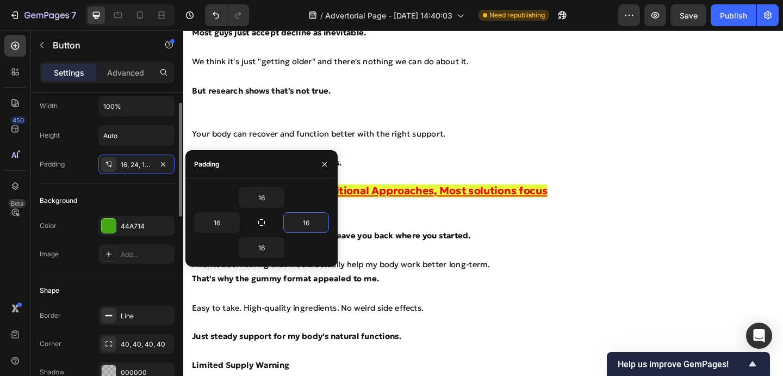
click at [143, 186] on div "Background Color 44A714 Image Add..." at bounding box center [107, 228] width 135 height 90
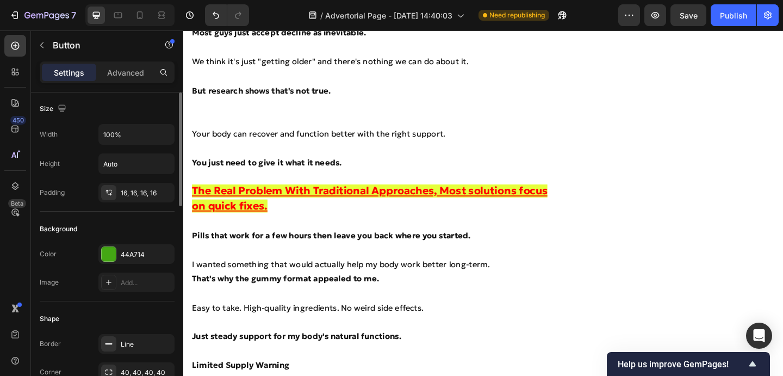
scroll to position [0, 0]
click at [132, 141] on input "100%" at bounding box center [136, 136] width 75 height 20
click at [132, 140] on input "100%" at bounding box center [136, 136] width 75 height 20
click at [164, 137] on icon "button" at bounding box center [164, 135] width 11 height 11
click at [127, 139] on input "100%" at bounding box center [136, 136] width 75 height 20
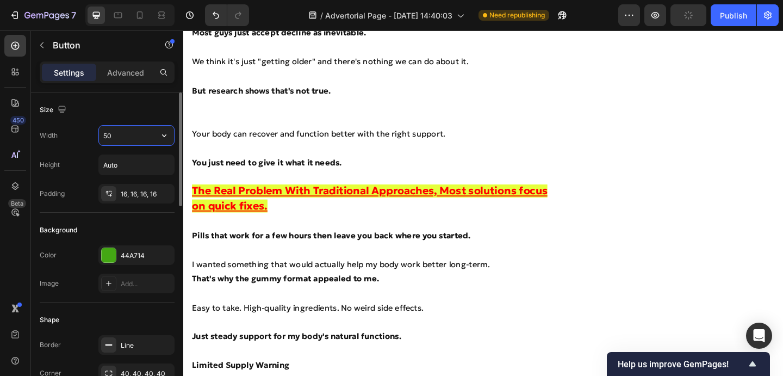
type input "5"
click at [80, 141] on div "Width" at bounding box center [107, 135] width 135 height 21
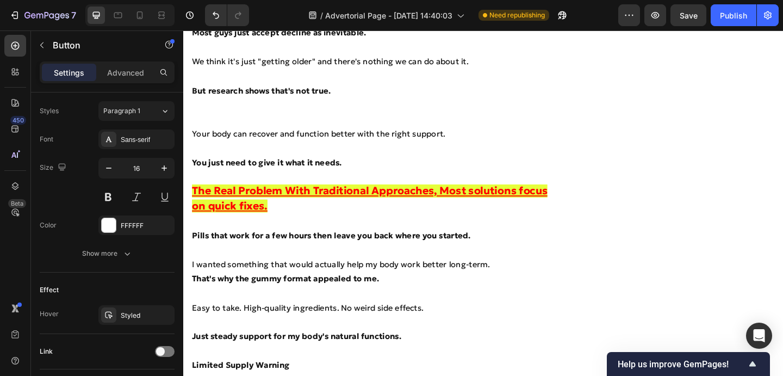
scroll to position [551, 0]
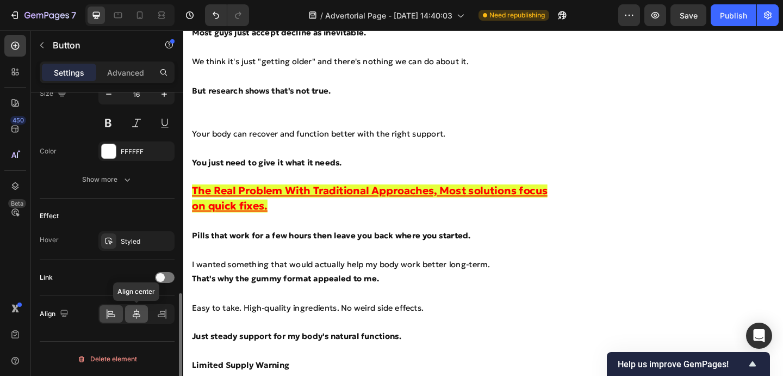
click at [140, 314] on icon at bounding box center [136, 313] width 11 height 11
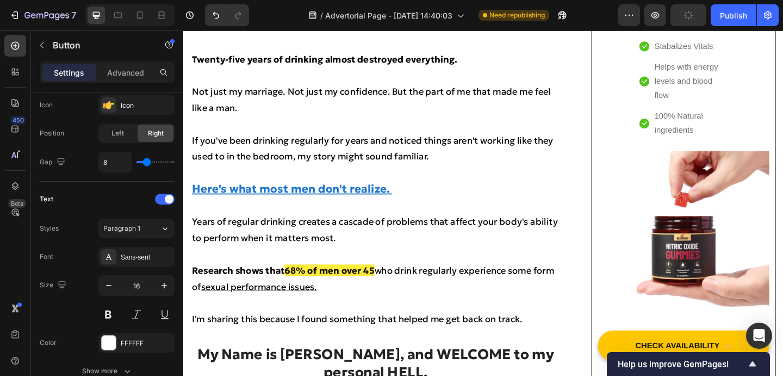
scroll to position [0, 0]
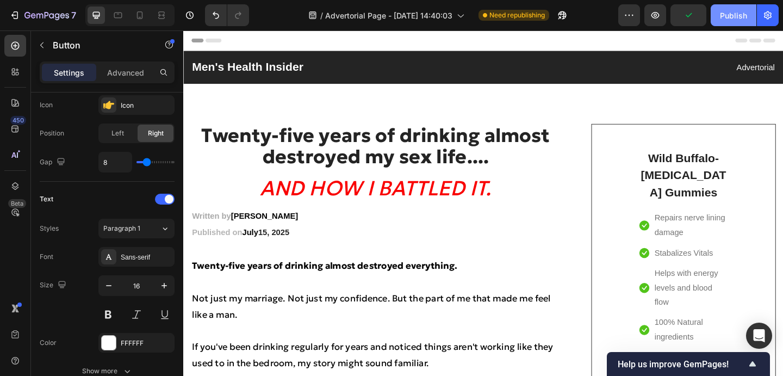
click at [733, 17] on div "Publish" at bounding box center [733, 15] width 27 height 11
click at [139, 24] on div at bounding box center [129, 15] width 89 height 22
click at [139, 21] on div at bounding box center [139, 15] width 17 height 17
type input "14"
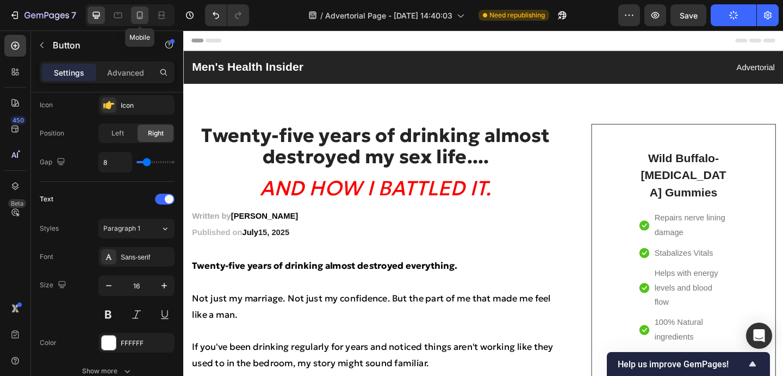
type input "100%"
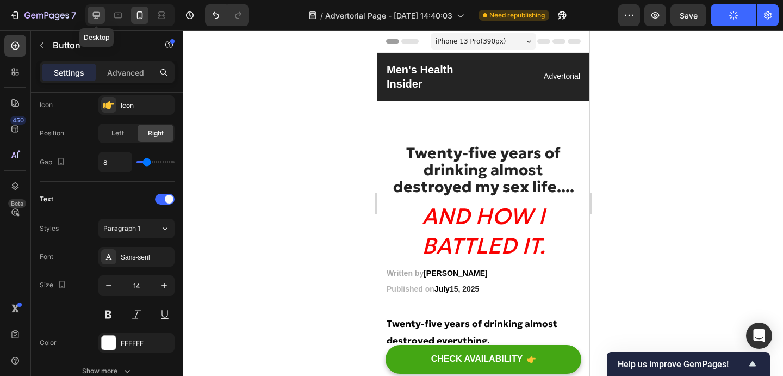
click at [98, 15] on icon at bounding box center [96, 15] width 7 height 7
type input "16"
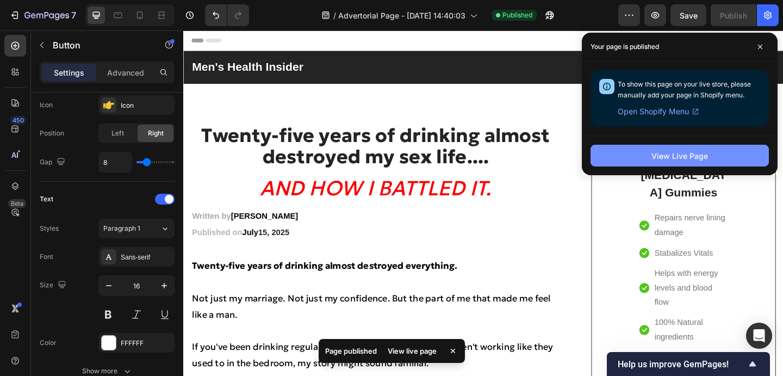
click at [671, 148] on button "View Live Page" at bounding box center [679, 156] width 178 height 22
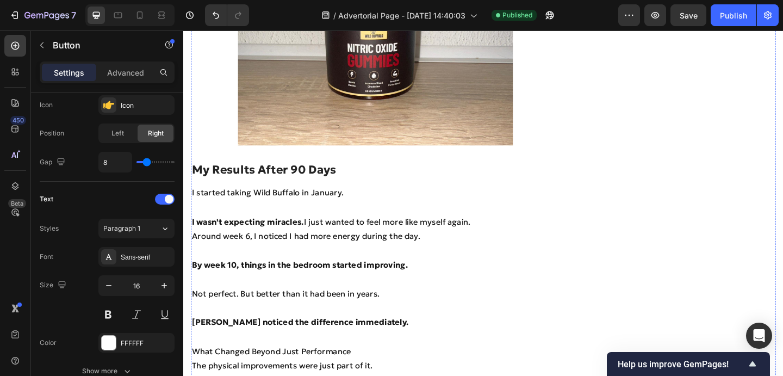
scroll to position [3234, 0]
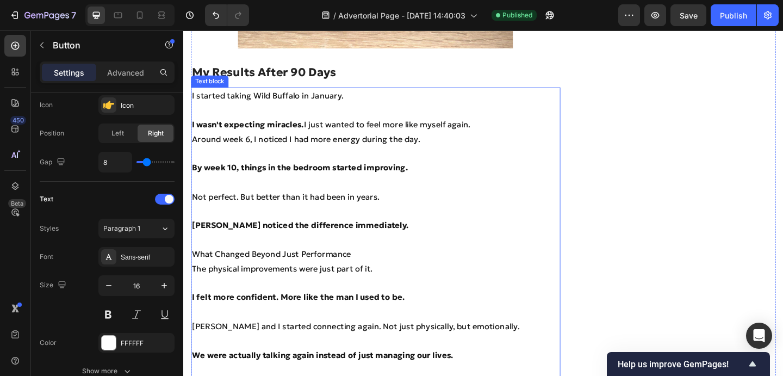
click at [339, 219] on p at bounding box center [391, 227] width 399 height 16
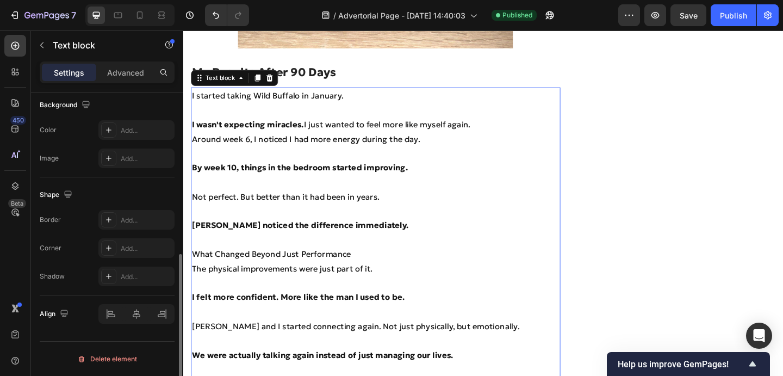
scroll to position [0, 0]
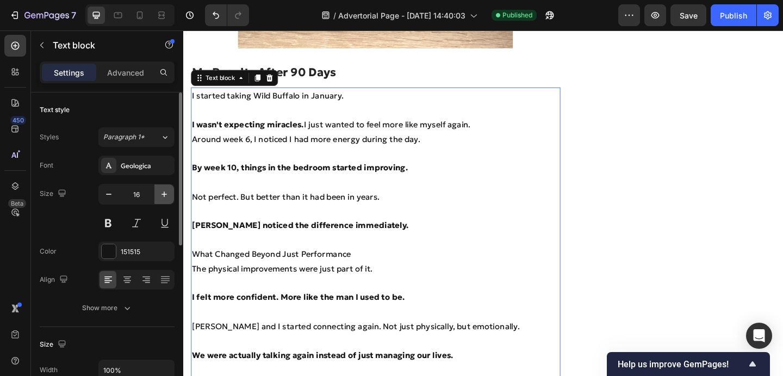
click at [159, 195] on icon "button" at bounding box center [164, 194] width 11 height 11
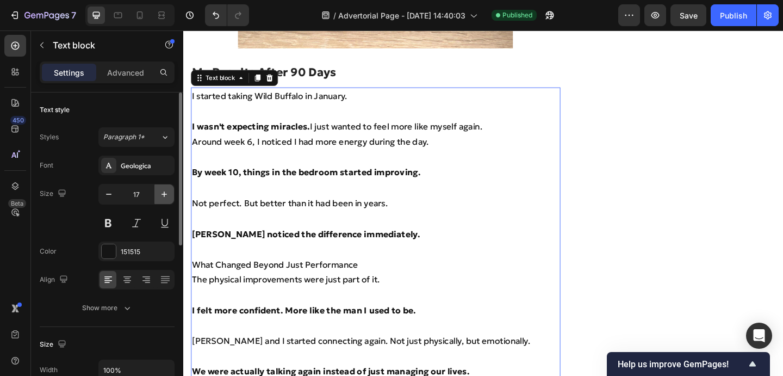
click at [159, 195] on icon "button" at bounding box center [164, 194] width 11 height 11
type input "18"
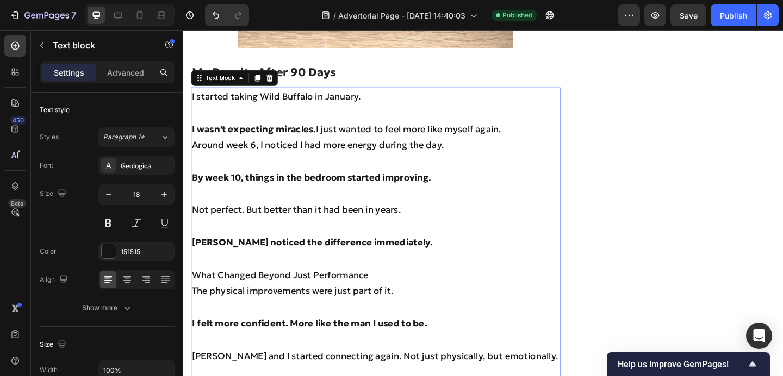
click at [245, 199] on p "Rich Text Editor. Editing area: main" at bounding box center [391, 207] width 399 height 17
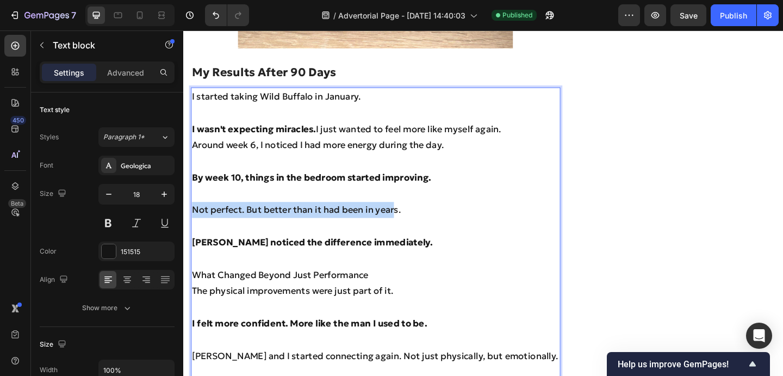
drag, startPoint x: 415, startPoint y: 205, endPoint x: 190, endPoint y: 205, distance: 225.6
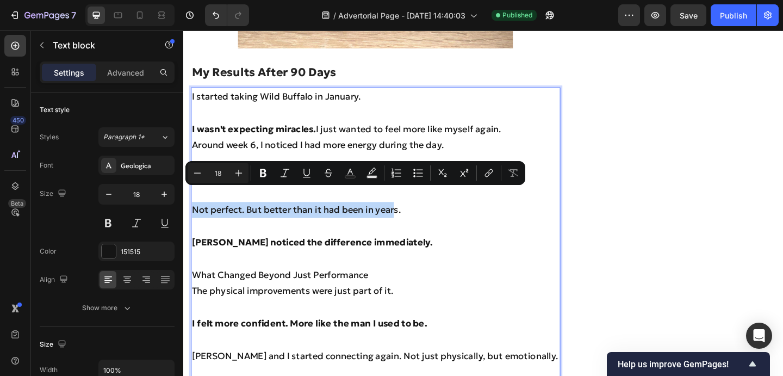
click at [278, 252] on p "[PERSON_NAME] noticed the difference immediately." at bounding box center [391, 260] width 399 height 17
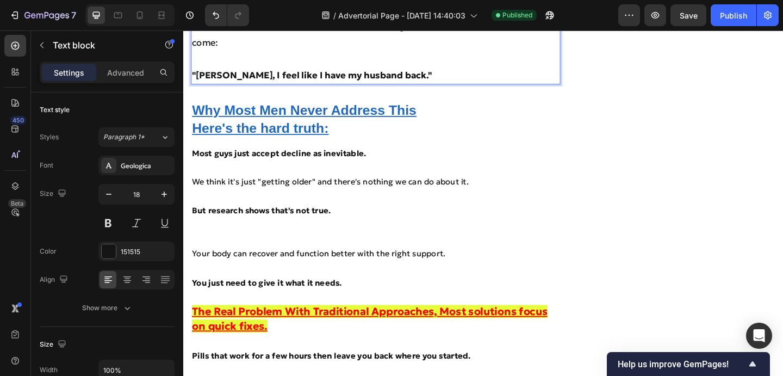
scroll to position [3612, 0]
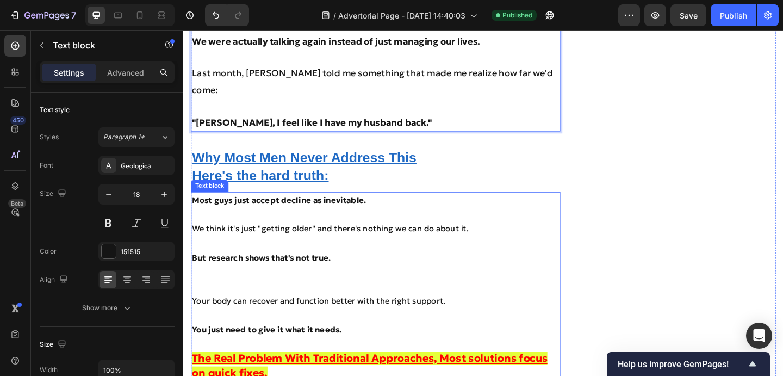
click at [267, 223] on p at bounding box center [391, 231] width 399 height 16
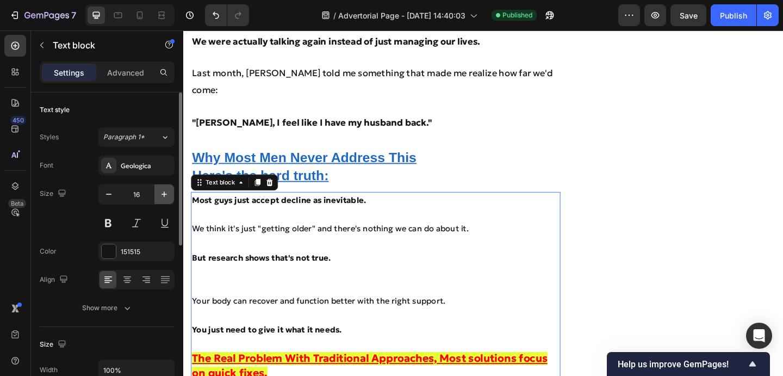
click at [163, 193] on icon "button" at bounding box center [164, 194] width 11 height 11
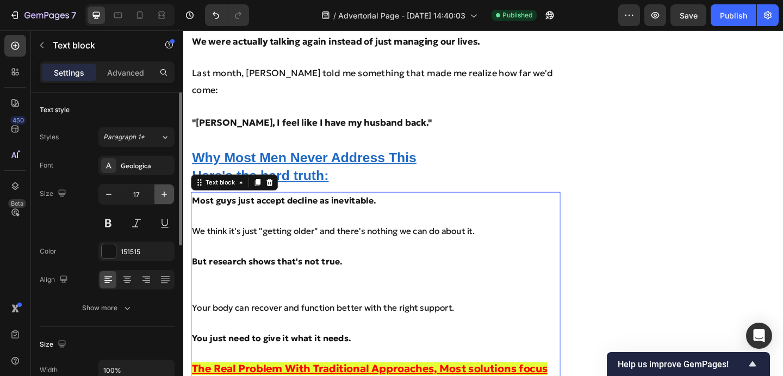
type input "18"
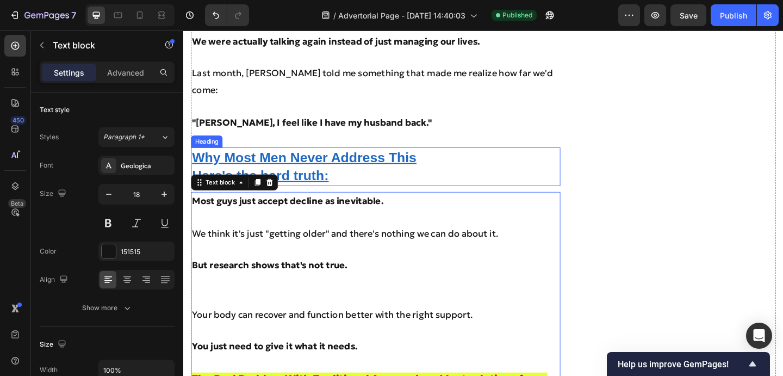
click at [254, 160] on u "Why Most Men Never Address This" at bounding box center [314, 168] width 244 height 16
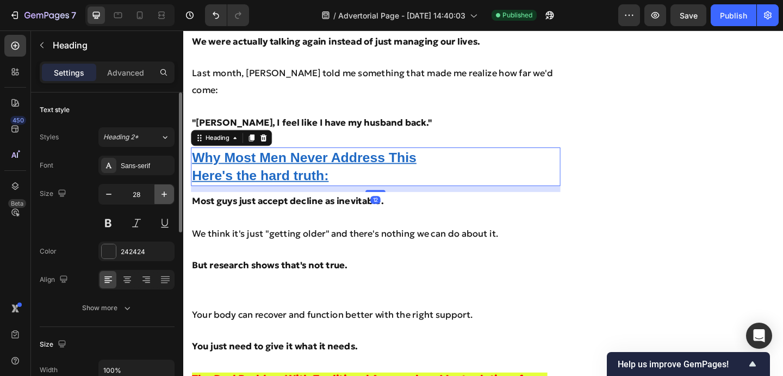
click at [166, 191] on icon "button" at bounding box center [164, 194] width 11 height 11
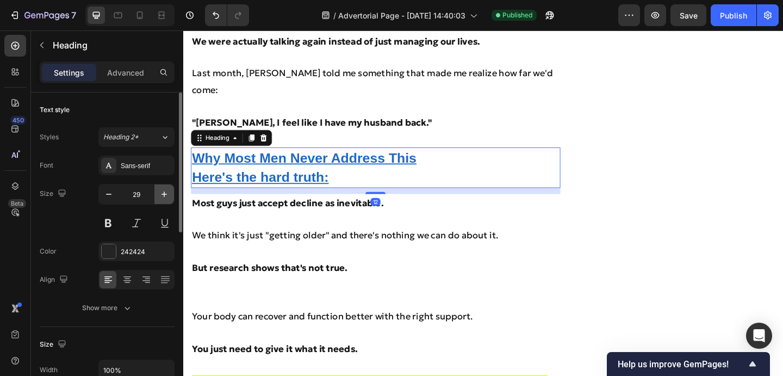
click at [166, 191] on icon "button" at bounding box center [164, 194] width 11 height 11
type input "30"
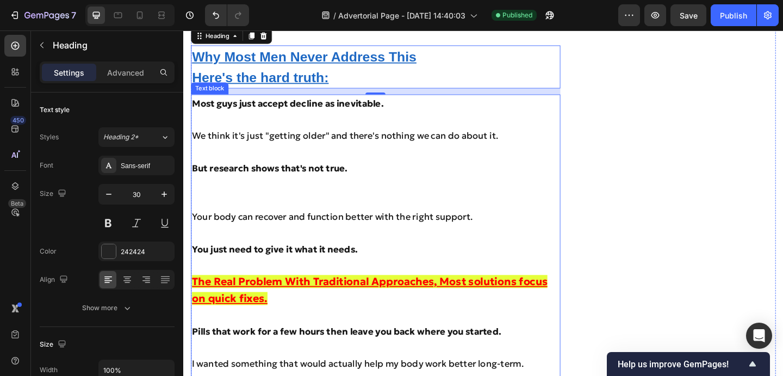
scroll to position [3751, 0]
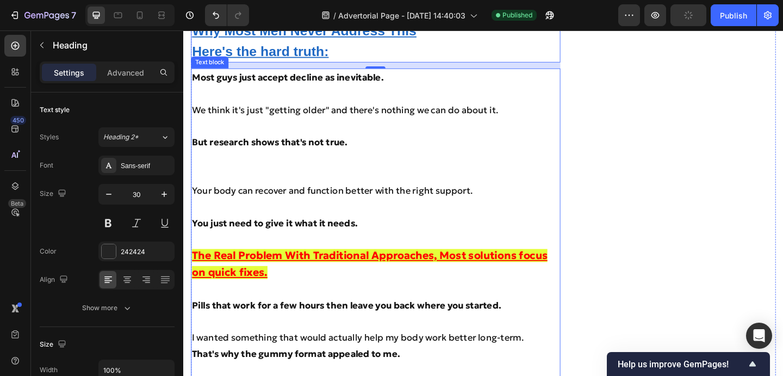
click at [269, 234] on strong "You just need to give it what it needs." at bounding box center [282, 240] width 180 height 13
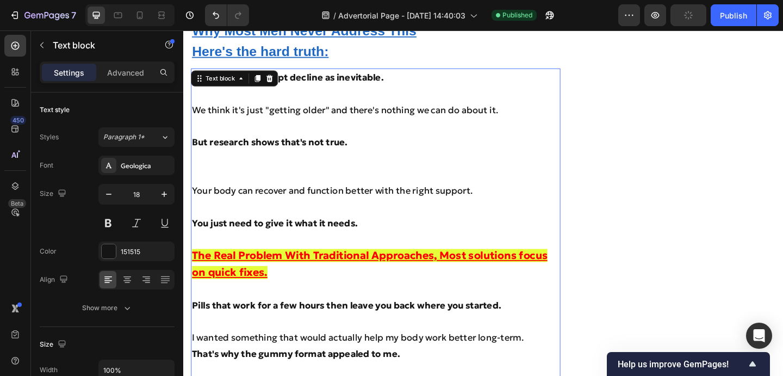
scroll to position [3906, 0]
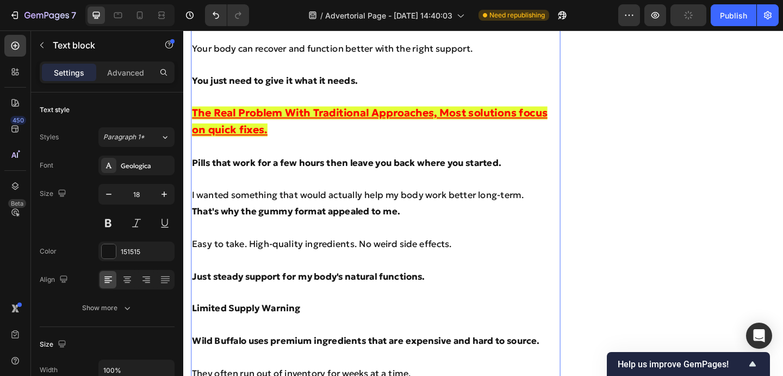
click at [299, 221] on strong "That's why the gummy format appealed to me." at bounding box center [305, 227] width 226 height 13
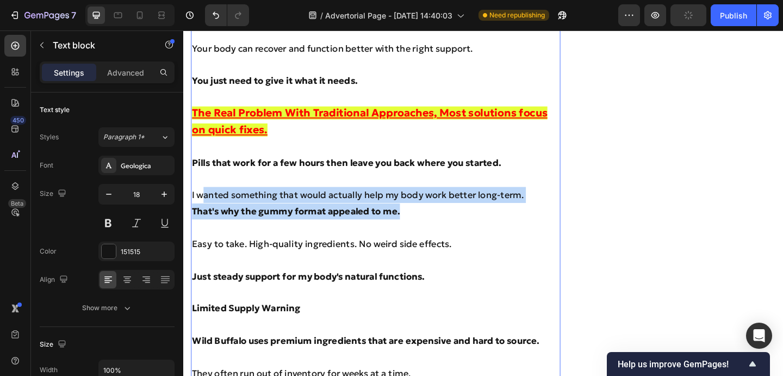
drag, startPoint x: 427, startPoint y: 189, endPoint x: 208, endPoint y: 179, distance: 219.3
click at [208, 179] on div "Most guys just accept decline as inevitable. We think it's just "getting older"…" at bounding box center [392, 359] width 402 height 884
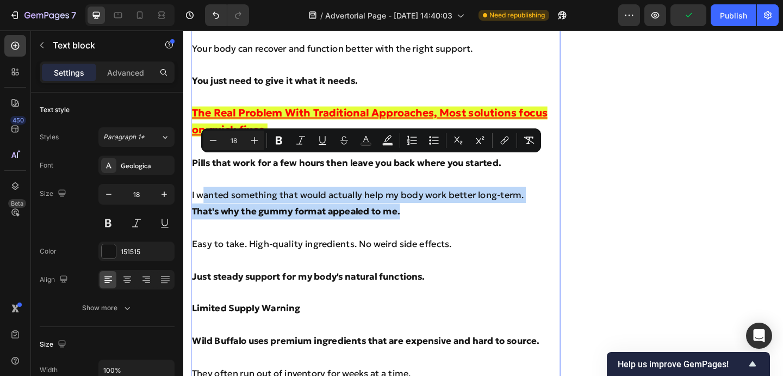
click at [249, 271] on p "Rich Text Editor. Editing area: main" at bounding box center [391, 279] width 399 height 17
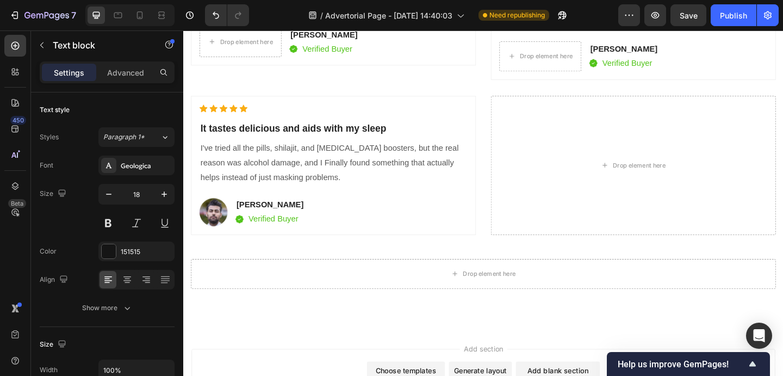
scroll to position [4849, 0]
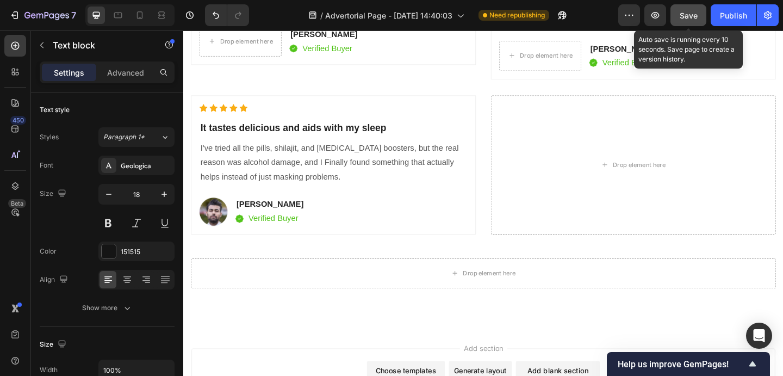
click at [702, 14] on button "Save" at bounding box center [688, 15] width 36 height 22
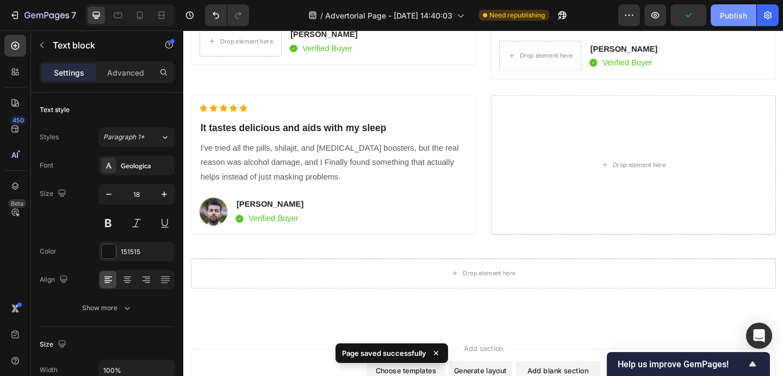
click at [732, 15] on div "Publish" at bounding box center [733, 15] width 27 height 11
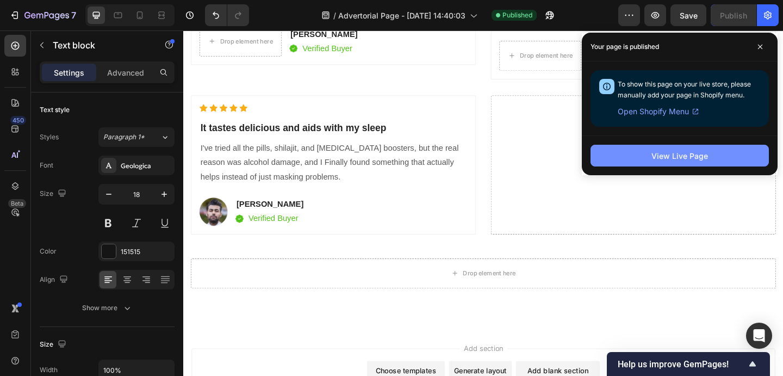
click at [629, 161] on button "View Live Page" at bounding box center [679, 156] width 178 height 22
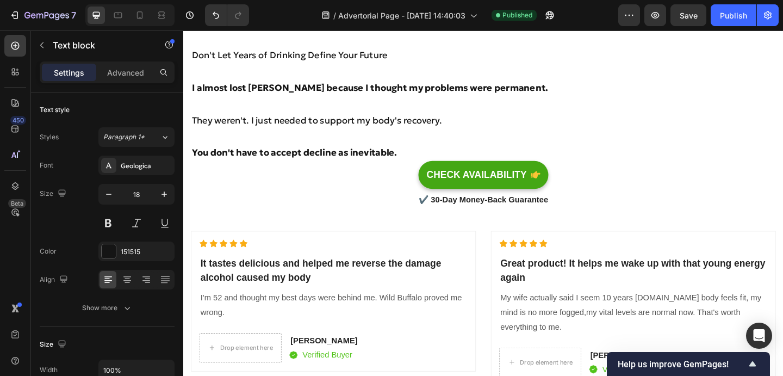
scroll to position [4495, 0]
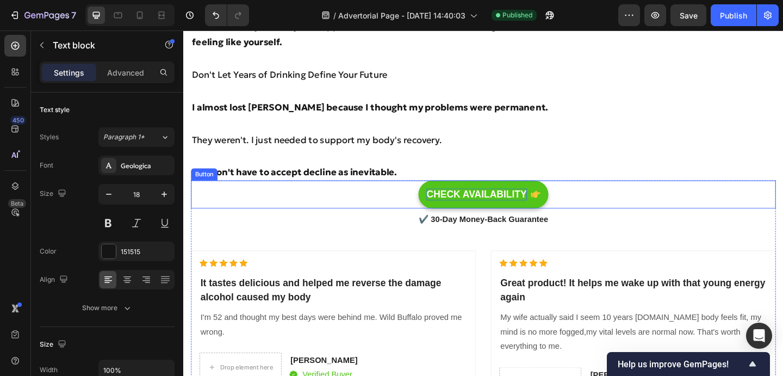
click at [484, 214] on div "CHECK AVAILABILITY" at bounding box center [501, 209] width 109 height 14
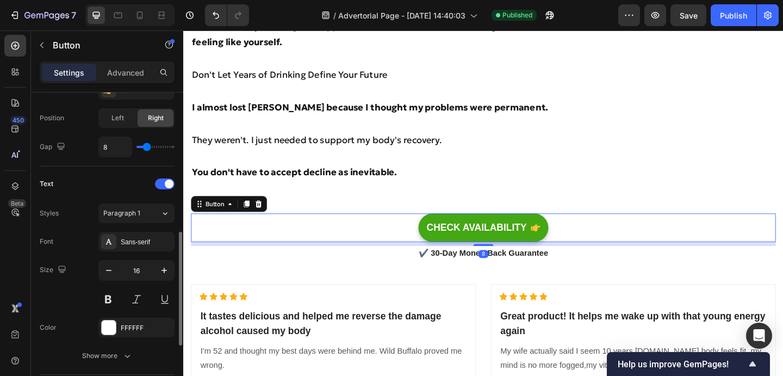
scroll to position [551, 0]
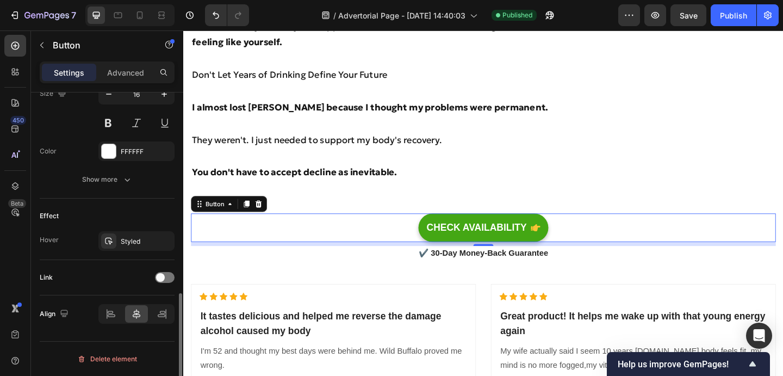
click at [153, 267] on div "Link" at bounding box center [107, 277] width 135 height 35
click at [154, 270] on div "Link" at bounding box center [107, 276] width 135 height 17
click at [159, 273] on span at bounding box center [160, 277] width 9 height 9
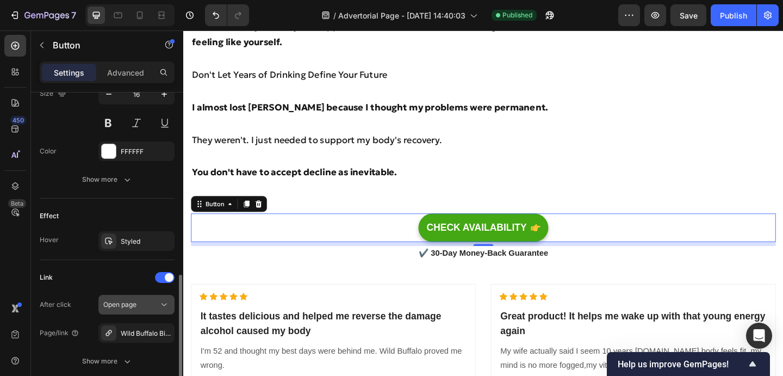
click at [153, 305] on div "Open page" at bounding box center [130, 304] width 55 height 10
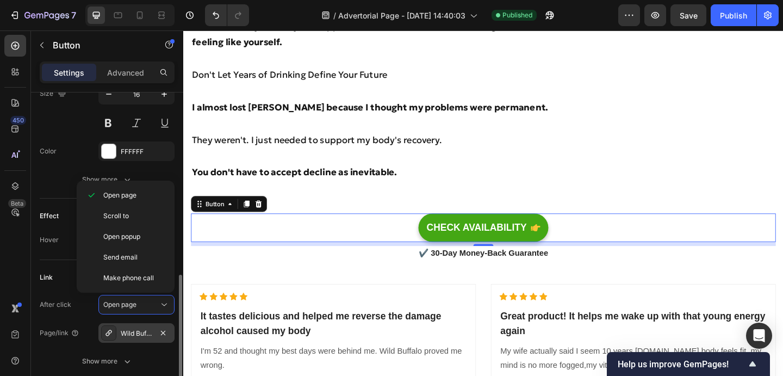
click at [151, 331] on div "Wild Buffalo Bites™‒ [MEDICAL_DATA] Gummies" at bounding box center [137, 333] width 32 height 10
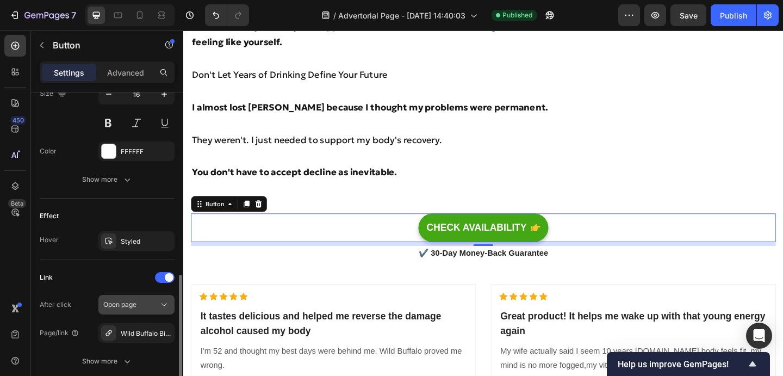
click at [102, 297] on button "Open page" at bounding box center [136, 305] width 76 height 20
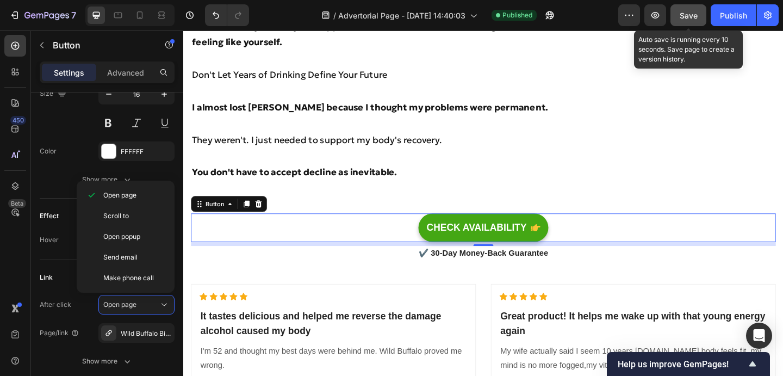
click at [688, 18] on span "Save" at bounding box center [688, 15] width 18 height 9
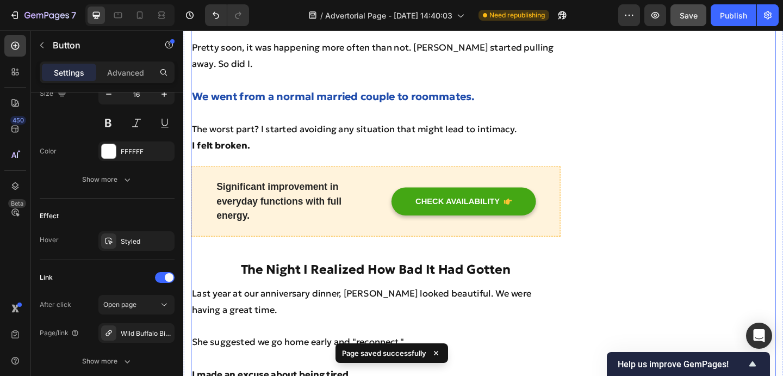
scroll to position [1095, 0]
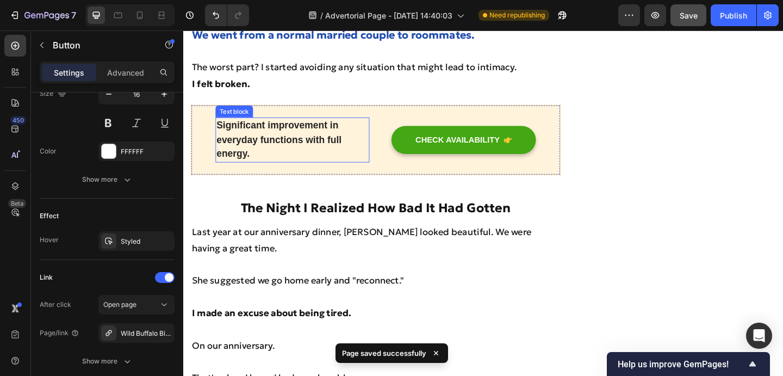
click at [228, 129] on p "Significant improvement in everyday functions with full energy." at bounding box center [301, 149] width 165 height 47
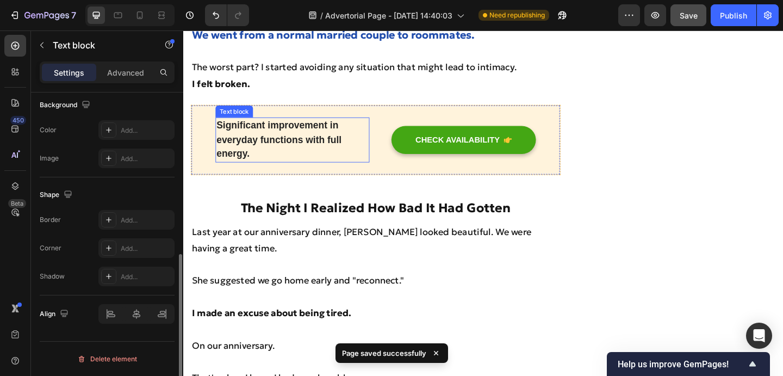
scroll to position [0, 0]
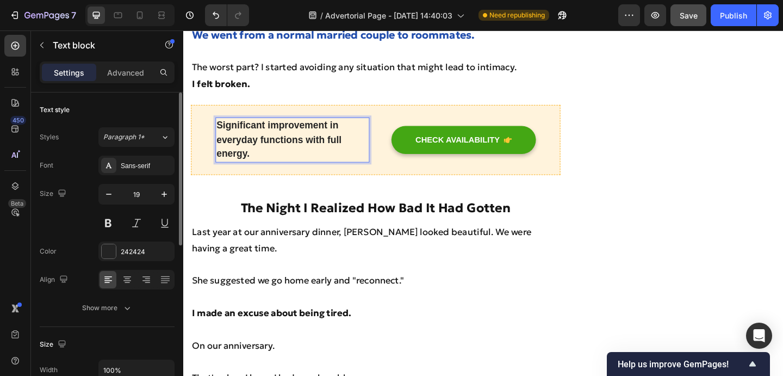
click at [254, 145] on p "Significant improvement in everyday functions with full energy." at bounding box center [301, 149] width 165 height 47
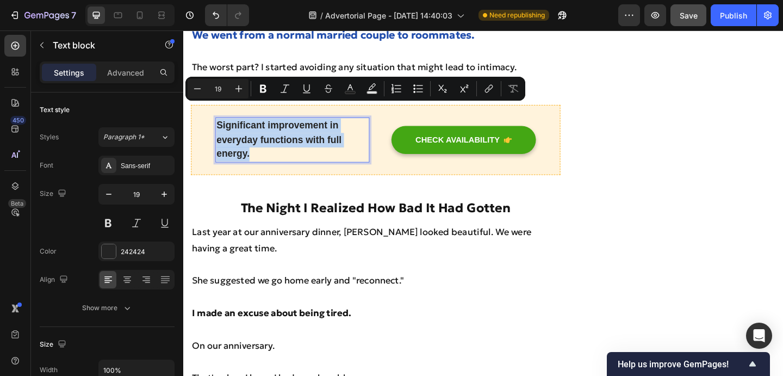
drag, startPoint x: 259, startPoint y: 148, endPoint x: 222, endPoint y: 122, distance: 45.2
click at [222, 126] on p "Significant improvement in everyday functions with full energy." at bounding box center [301, 149] width 165 height 47
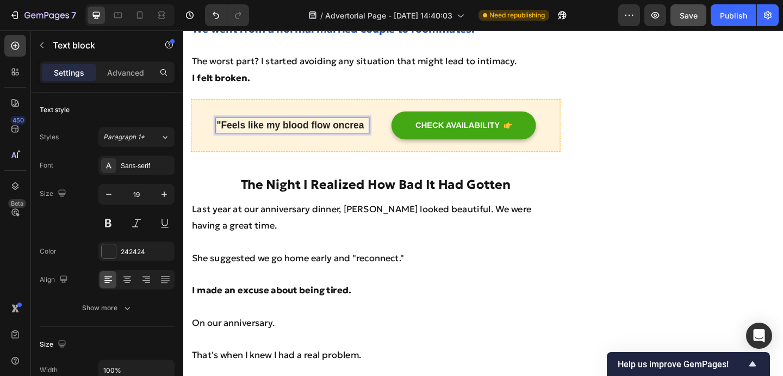
scroll to position [1095, 0]
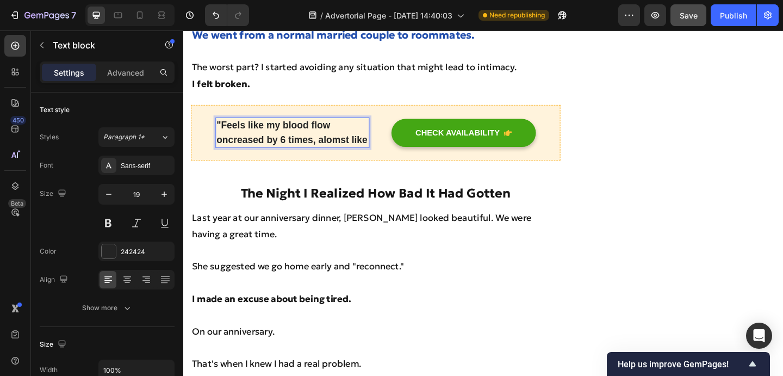
click at [222, 129] on p ""Feels like my blood flow oncreased by 6 times, alomst like" at bounding box center [301, 141] width 165 height 31
click at [341, 132] on p ""Feels like my blood flow increased by 6 times, alomst like" at bounding box center [301, 141] width 165 height 31
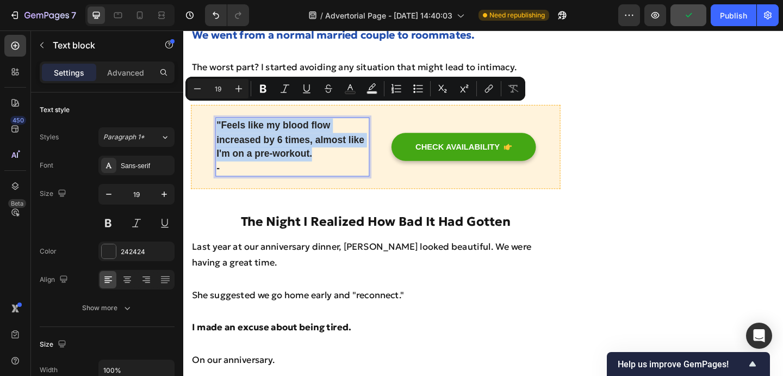
drag, startPoint x: 326, startPoint y: 145, endPoint x: 217, endPoint y: 116, distance: 111.9
click at [217, 116] on div ""Feels like my blood flow increased by 6 times, almost like I'm on a pre-workou…" at bounding box center [392, 156] width 402 height 91
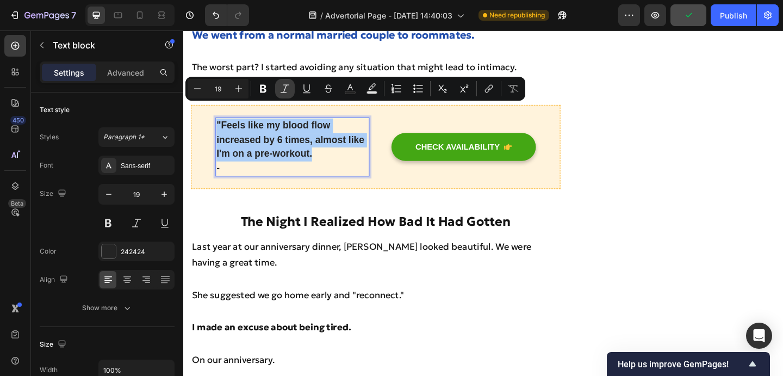
click at [287, 90] on icon "Editor contextual toolbar" at bounding box center [284, 88] width 11 height 11
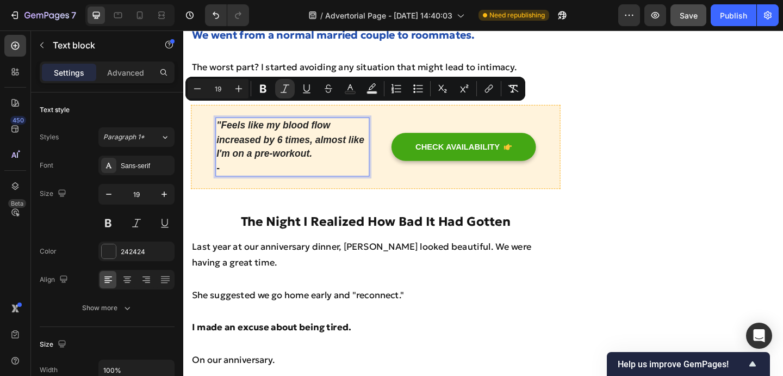
click at [326, 148] on p ""Feels like my blood flow increased by 6 times, almost like I'm on a pre-workou…" at bounding box center [301, 149] width 165 height 47
click at [326, 146] on p ""Feels like my blood flow increased by 6 times, almost like I'm on a pre-workou…" at bounding box center [301, 149] width 165 height 47
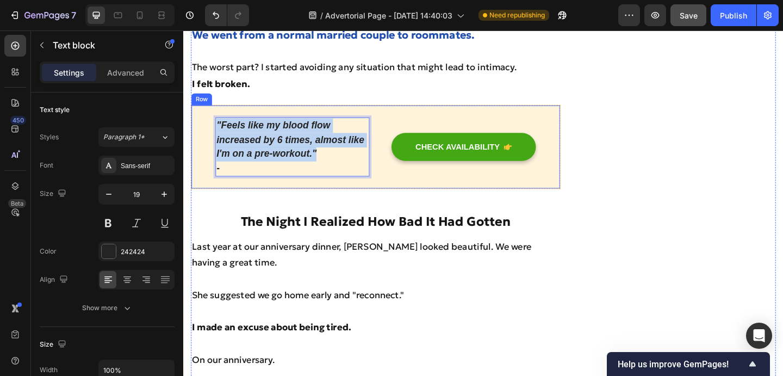
drag, startPoint x: 336, startPoint y: 147, endPoint x: 213, endPoint y: 106, distance: 129.9
click at [213, 111] on div ""Feels like my blood flow increased by 6 times, almost like I'm on a pre-workou…" at bounding box center [392, 156] width 402 height 91
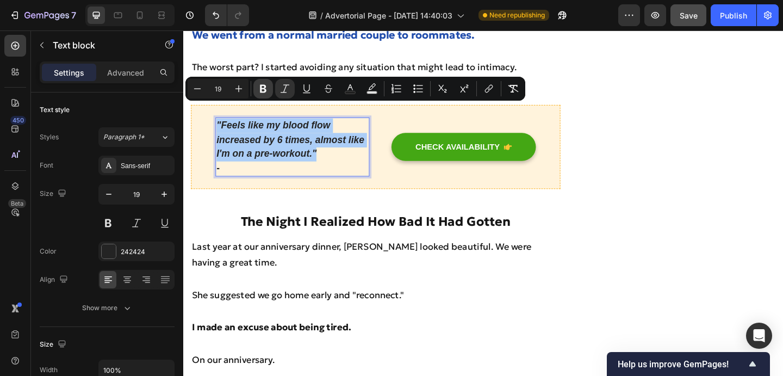
click at [257, 92] on button "Bold" at bounding box center [263, 89] width 20 height 20
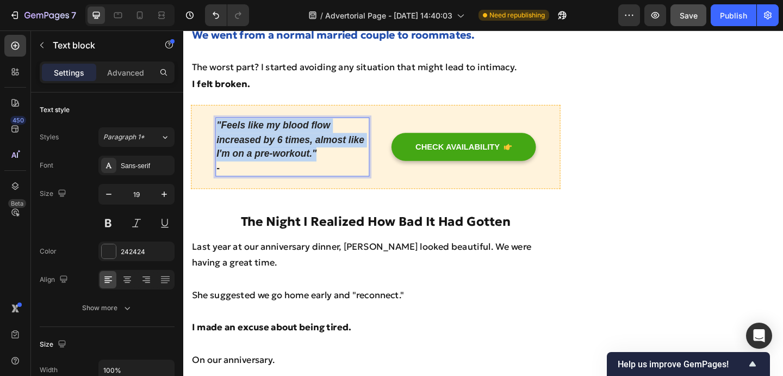
drag, startPoint x: 328, startPoint y: 147, endPoint x: 216, endPoint y: 116, distance: 116.2
click at [216, 116] on div ""Feels like my blood flow increased by 6 times, almost like I'm on a pre-workou…" at bounding box center [392, 156] width 402 height 91
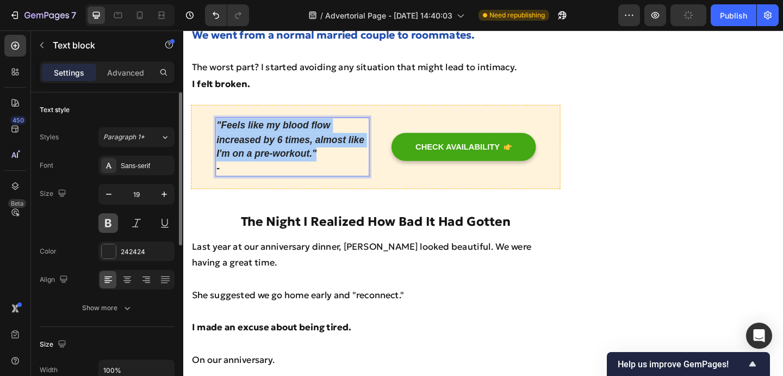
click at [110, 220] on button at bounding box center [108, 223] width 20 height 20
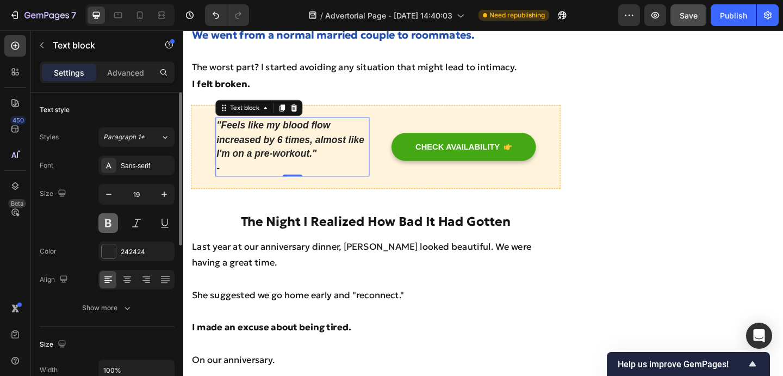
click at [110, 220] on button at bounding box center [108, 223] width 20 height 20
click at [303, 145] on strong ""Feels like my blood flow increased by 6 times, almost like I'm on a pre-workou…" at bounding box center [299, 149] width 161 height 42
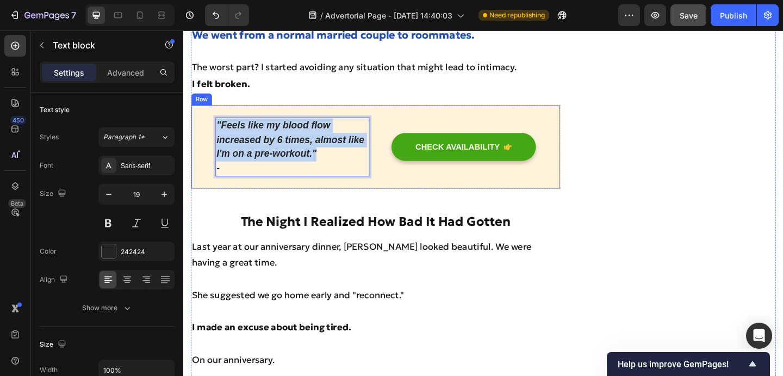
drag, startPoint x: 330, startPoint y: 146, endPoint x: 198, endPoint y: 97, distance: 140.8
click at [198, 111] on div ""Feels like my blood flow increased by 6 times, almost like I'm on a pre-workou…" at bounding box center [392, 156] width 402 height 91
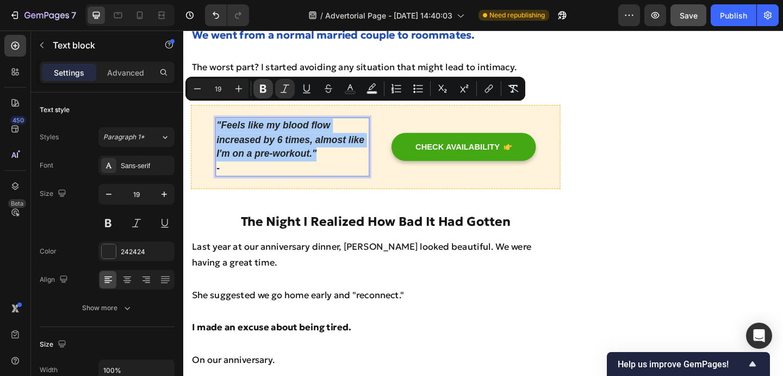
click at [257, 89] on button "Bold" at bounding box center [263, 89] width 20 height 20
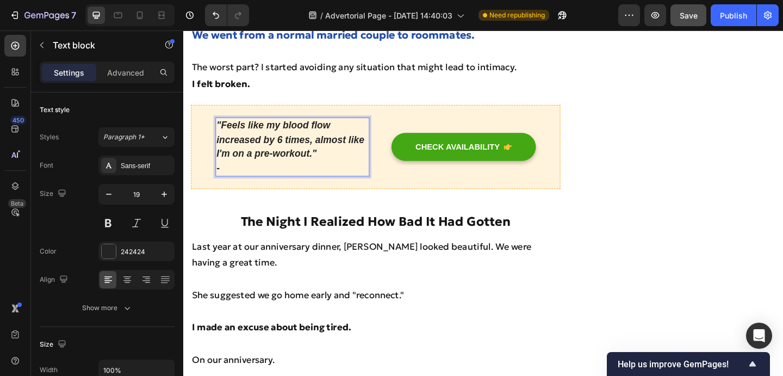
click at [247, 173] on p "-" at bounding box center [301, 181] width 165 height 16
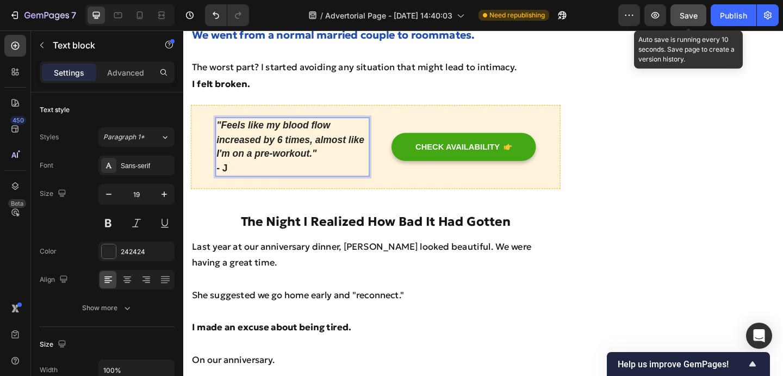
click at [694, 5] on button "Save" at bounding box center [688, 15] width 36 height 22
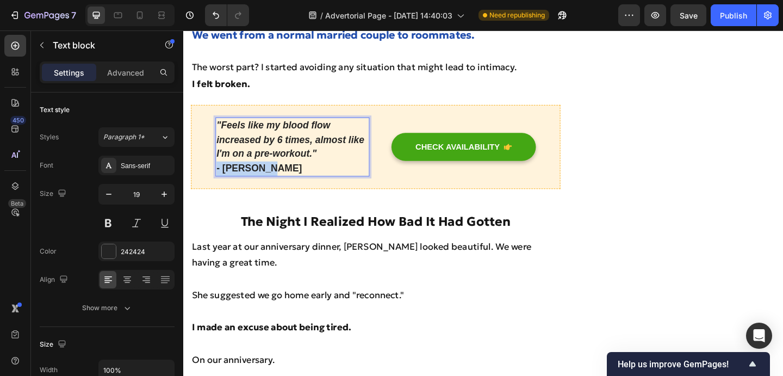
drag, startPoint x: 286, startPoint y: 163, endPoint x: 207, endPoint y: 163, distance: 78.8
click at [207, 163] on div ""Feels like my blood flow increased by 6 times, almost like I'm on a pre-workou…" at bounding box center [392, 156] width 402 height 91
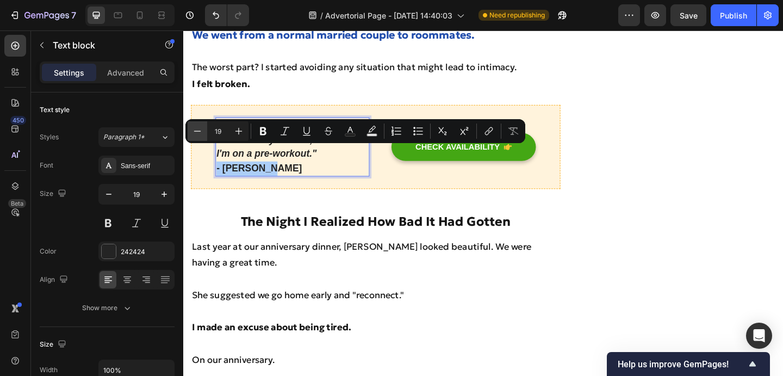
click at [194, 133] on icon "Editor contextual toolbar" at bounding box center [197, 131] width 11 height 11
type input "16"
click at [248, 124] on div "Minus 16 Plus Bold Italic Underline Strikethrough Text Color Text Background Co…" at bounding box center [355, 131] width 335 height 20
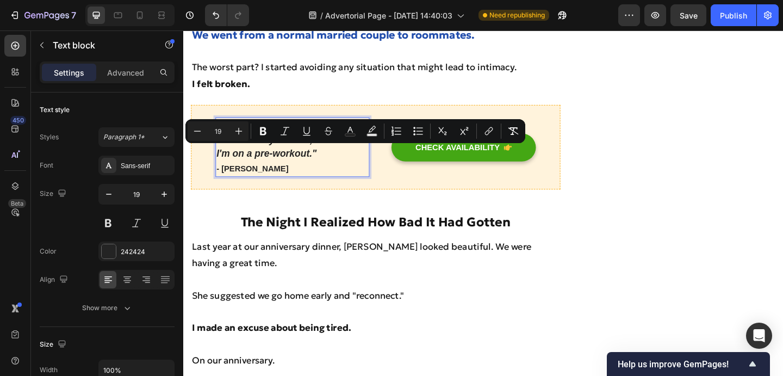
click at [263, 128] on icon ""Feels like my blood flow increased by 6 times, almost like I'm on a pre-workou…" at bounding box center [299, 149] width 161 height 42
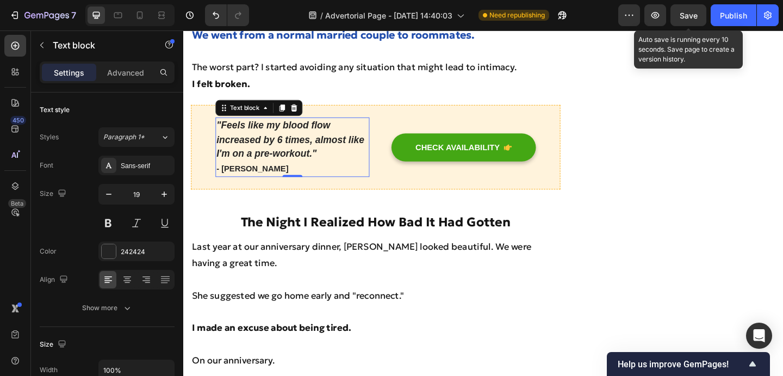
click at [684, 15] on span "Save" at bounding box center [688, 15] width 18 height 9
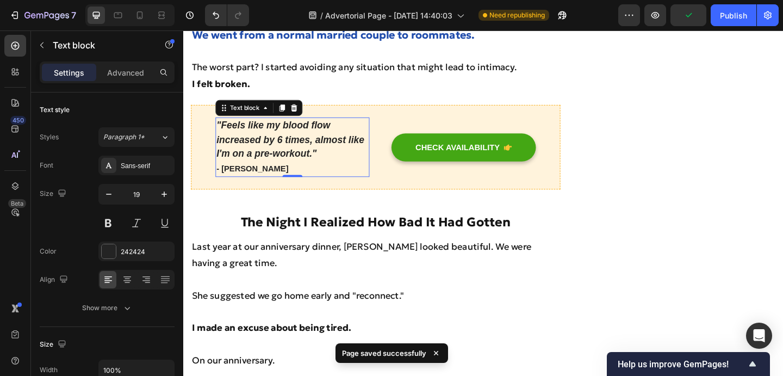
click at [149, 23] on div at bounding box center [129, 15] width 89 height 22
click at [143, 18] on icon at bounding box center [139, 15] width 11 height 11
type input "18"
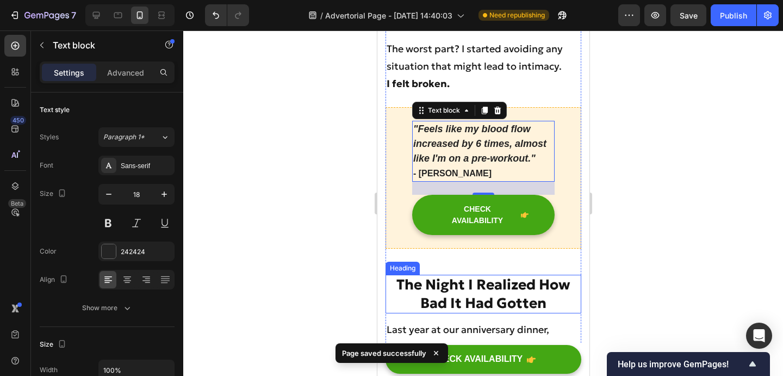
scroll to position [1471, 0]
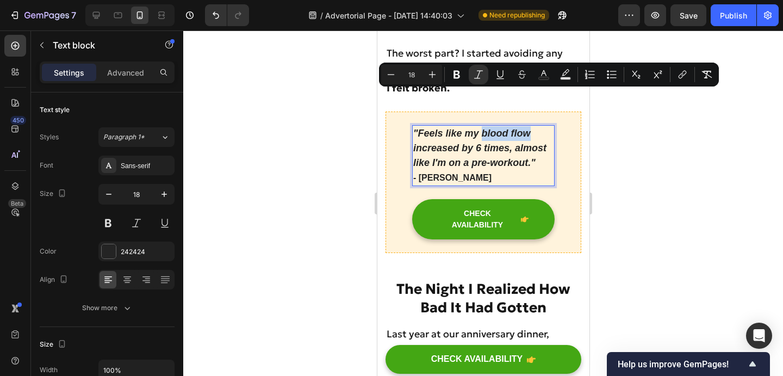
drag, startPoint x: 482, startPoint y: 97, endPoint x: 529, endPoint y: 96, distance: 47.3
click at [529, 128] on icon ""Feels like my blood flow increased by 6 times, almost like I'm on a pre-workou…" at bounding box center [479, 148] width 133 height 40
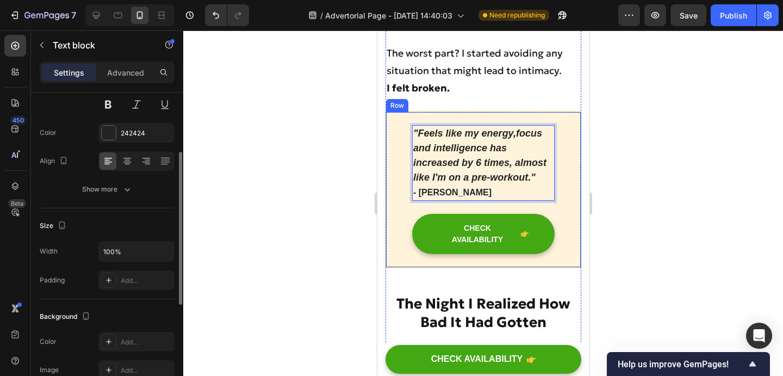
scroll to position [120, 0]
click at [128, 161] on icon at bounding box center [127, 159] width 11 height 11
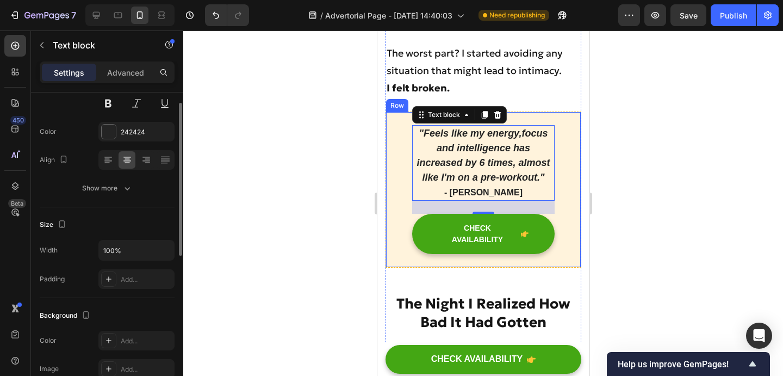
scroll to position [0, 0]
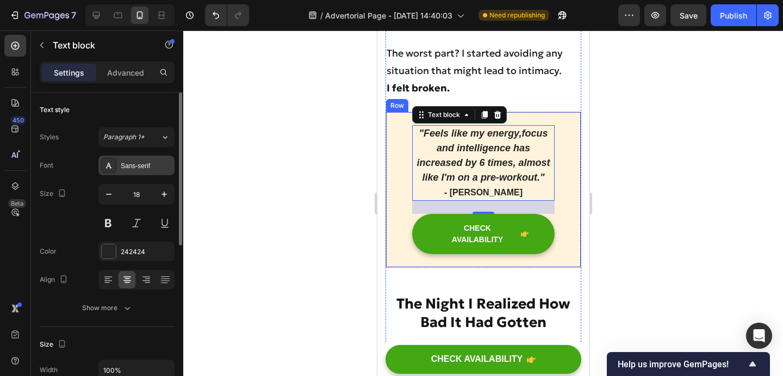
click at [147, 164] on div "Sans-serif" at bounding box center [146, 166] width 51 height 10
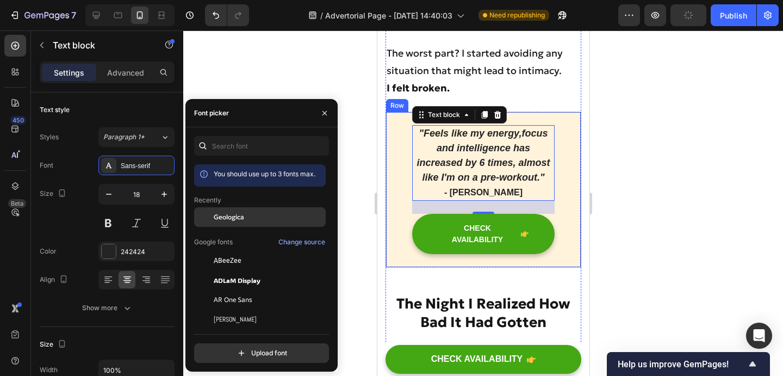
click at [224, 212] on span "Geologica" at bounding box center [229, 217] width 30 height 10
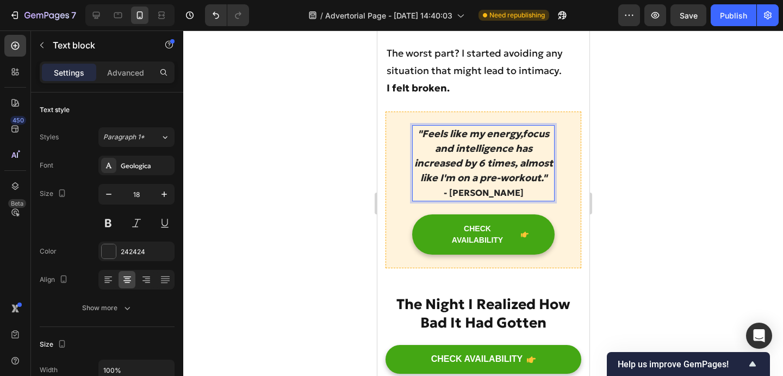
click at [377, 30] on qb-div "Add Punctuation energy, focus ," at bounding box center [377, 30] width 0 height 0
click at [377, 30] on qb-div "Fix the auxiliary or modal verb have" at bounding box center [377, 30] width 0 height 0
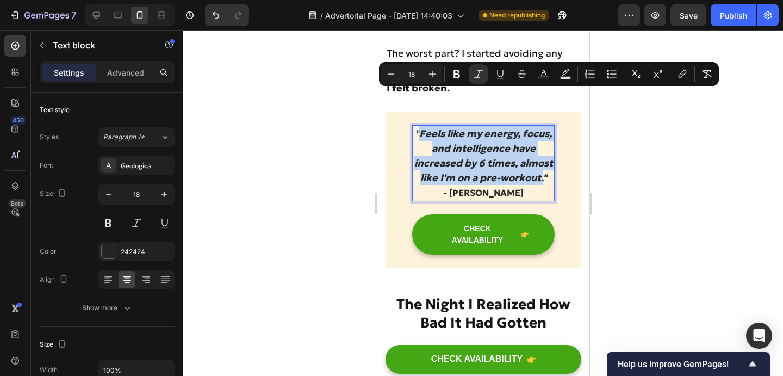
drag, startPoint x: 543, startPoint y: 143, endPoint x: 417, endPoint y: 91, distance: 135.8
click at [417, 127] on icon ""Feels like my energy, focus, and intelligence have increased by 6 times, almos…" at bounding box center [483, 155] width 139 height 57
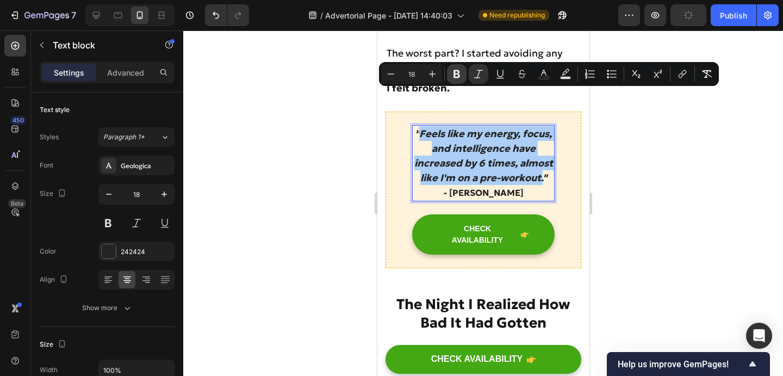
click at [453, 78] on icon "Editor contextual toolbar" at bounding box center [456, 73] width 11 height 11
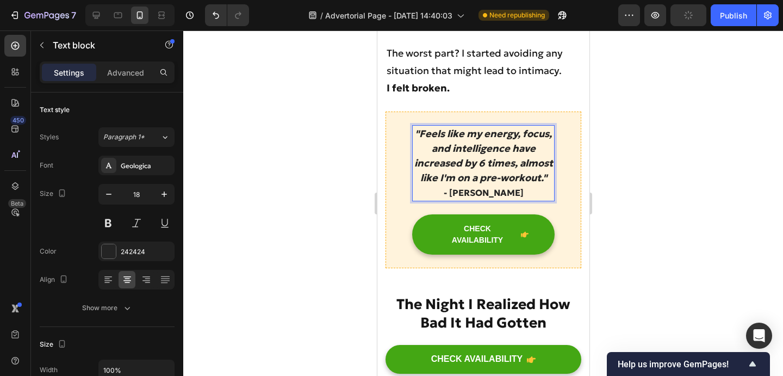
click at [453, 111] on div "" Feels like my energy, focus, and intelligence have increased by 6 times, almo…" at bounding box center [483, 189] width 196 height 157
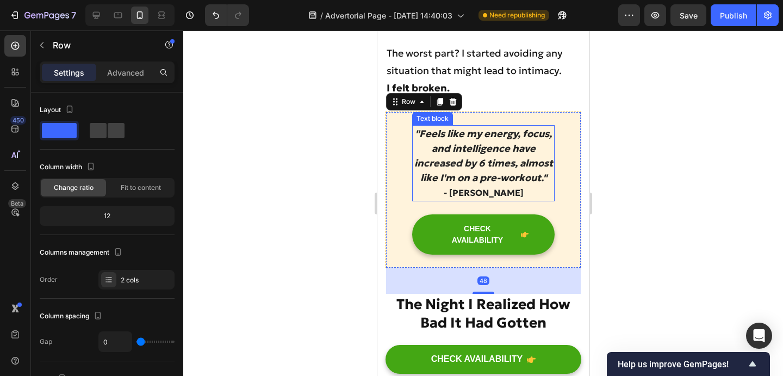
click at [458, 127] on strong "Feels like my energy, focus, and intelligence have increased by 6 times, almost…" at bounding box center [483, 155] width 139 height 57
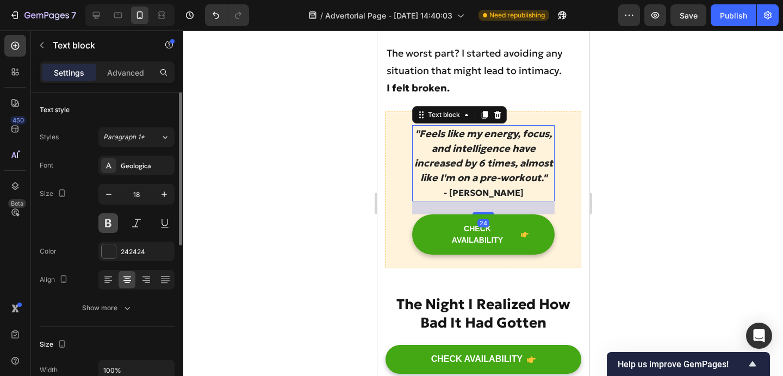
click at [107, 218] on button at bounding box center [108, 223] width 20 height 20
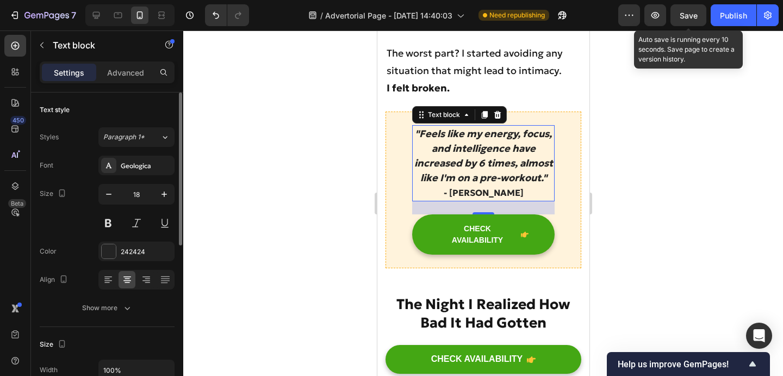
click at [691, 20] on div "Save" at bounding box center [688, 15] width 18 height 11
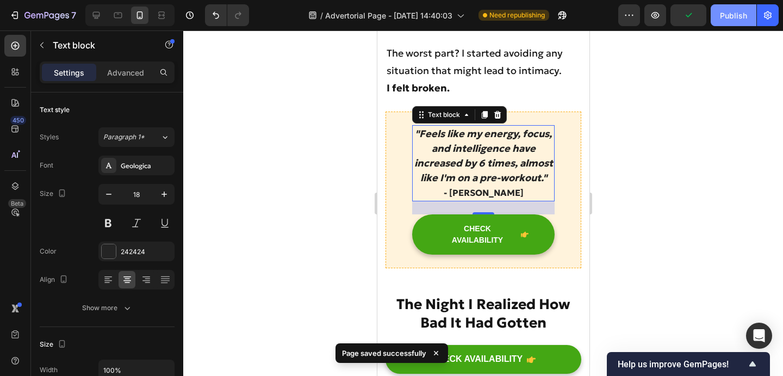
click at [723, 23] on button "Publish" at bounding box center [733, 15] width 46 height 22
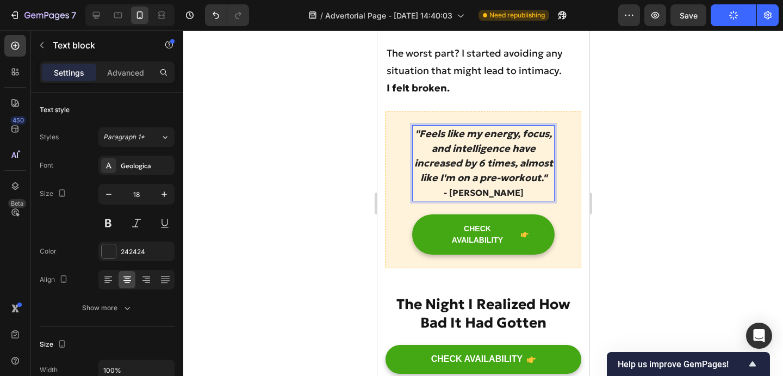
click at [473, 141] on strong "Feels like my energy, focus, and intelligence have increased by 6 times, almost…" at bounding box center [483, 155] width 139 height 57
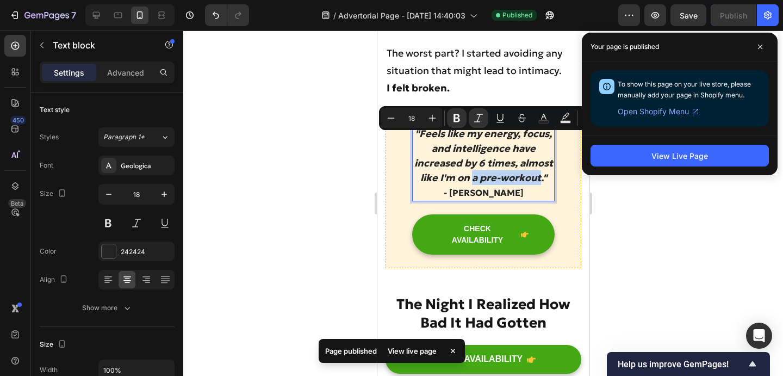
drag, startPoint x: 471, startPoint y: 141, endPoint x: 539, endPoint y: 145, distance: 68.0
click at [539, 145] on strong "Feels like my energy, focus, and intelligence have increased by 6 times, almost…" at bounding box center [483, 155] width 139 height 57
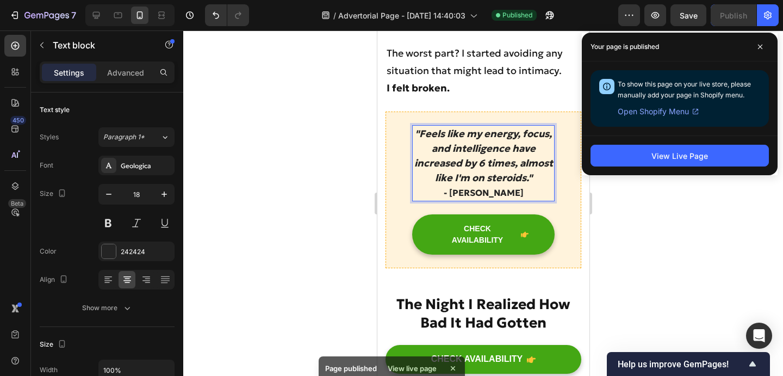
click at [683, 18] on span "Save" at bounding box center [688, 15] width 18 height 9
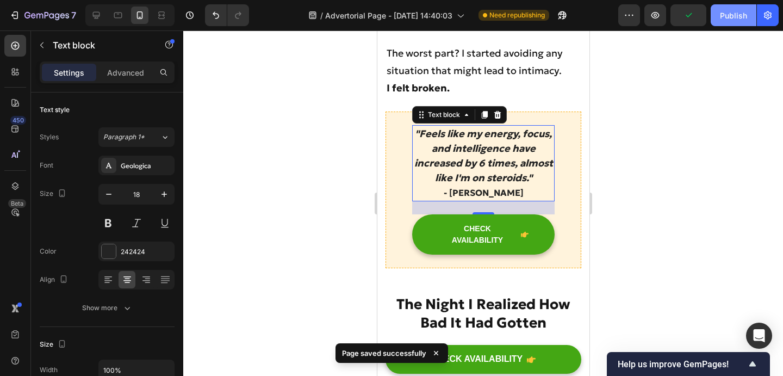
click at [714, 20] on button "Publish" at bounding box center [733, 15] width 46 height 22
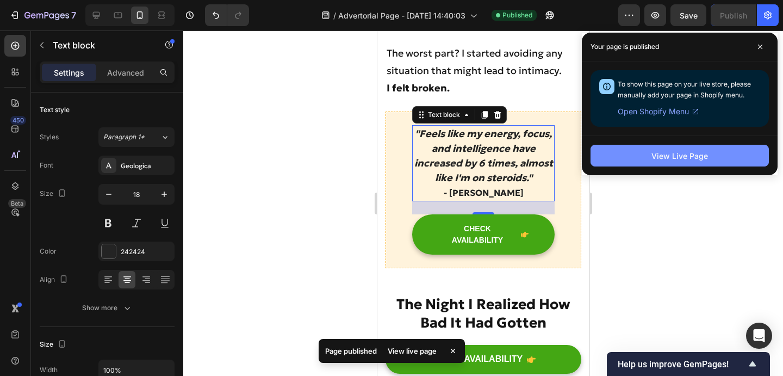
click at [645, 162] on button "View Live Page" at bounding box center [679, 156] width 178 height 22
